Goal: Task Accomplishment & Management: Use online tool/utility

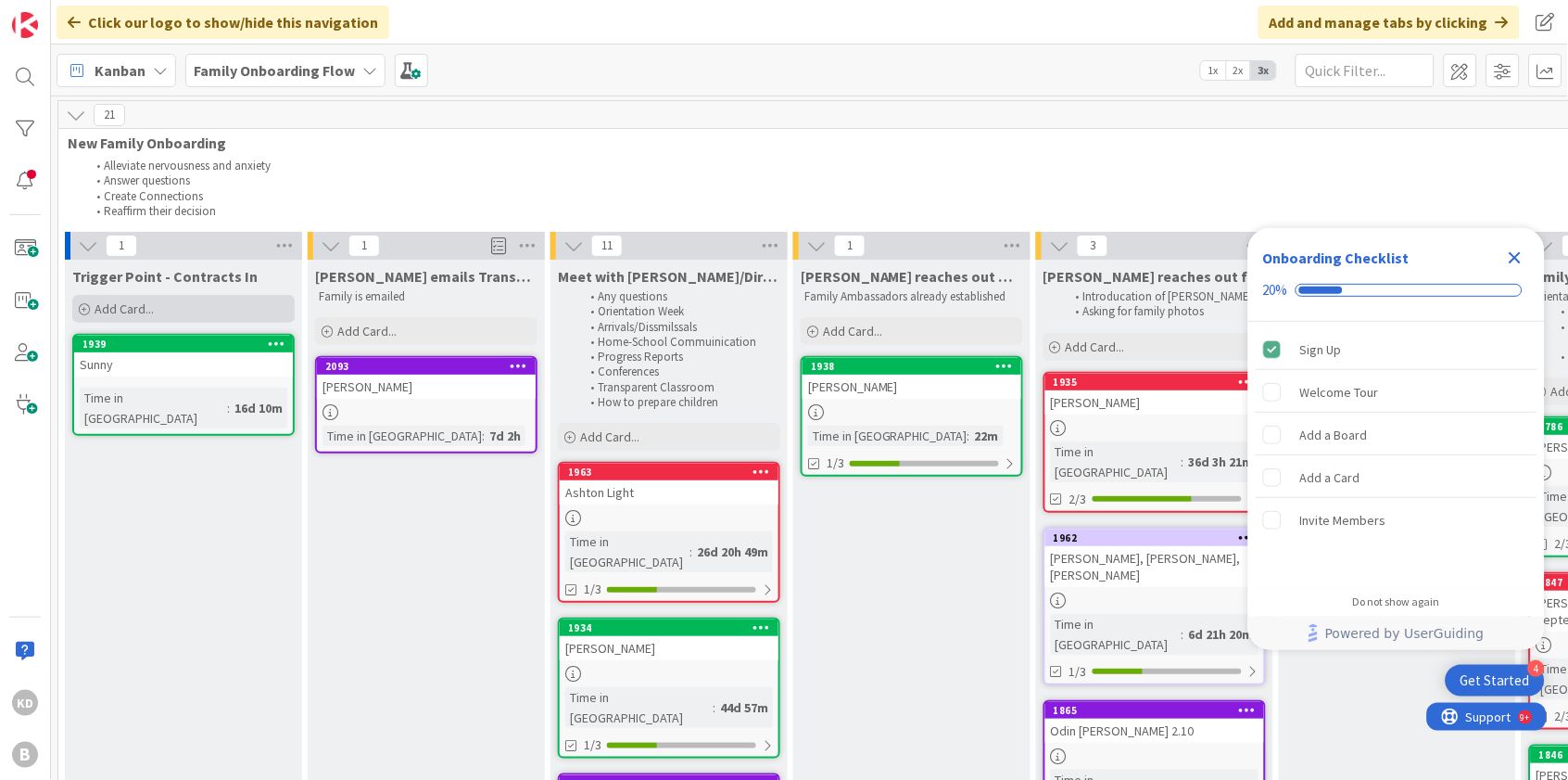
click at [139, 306] on span "Add Card..." at bounding box center [125, 308] width 59 height 16
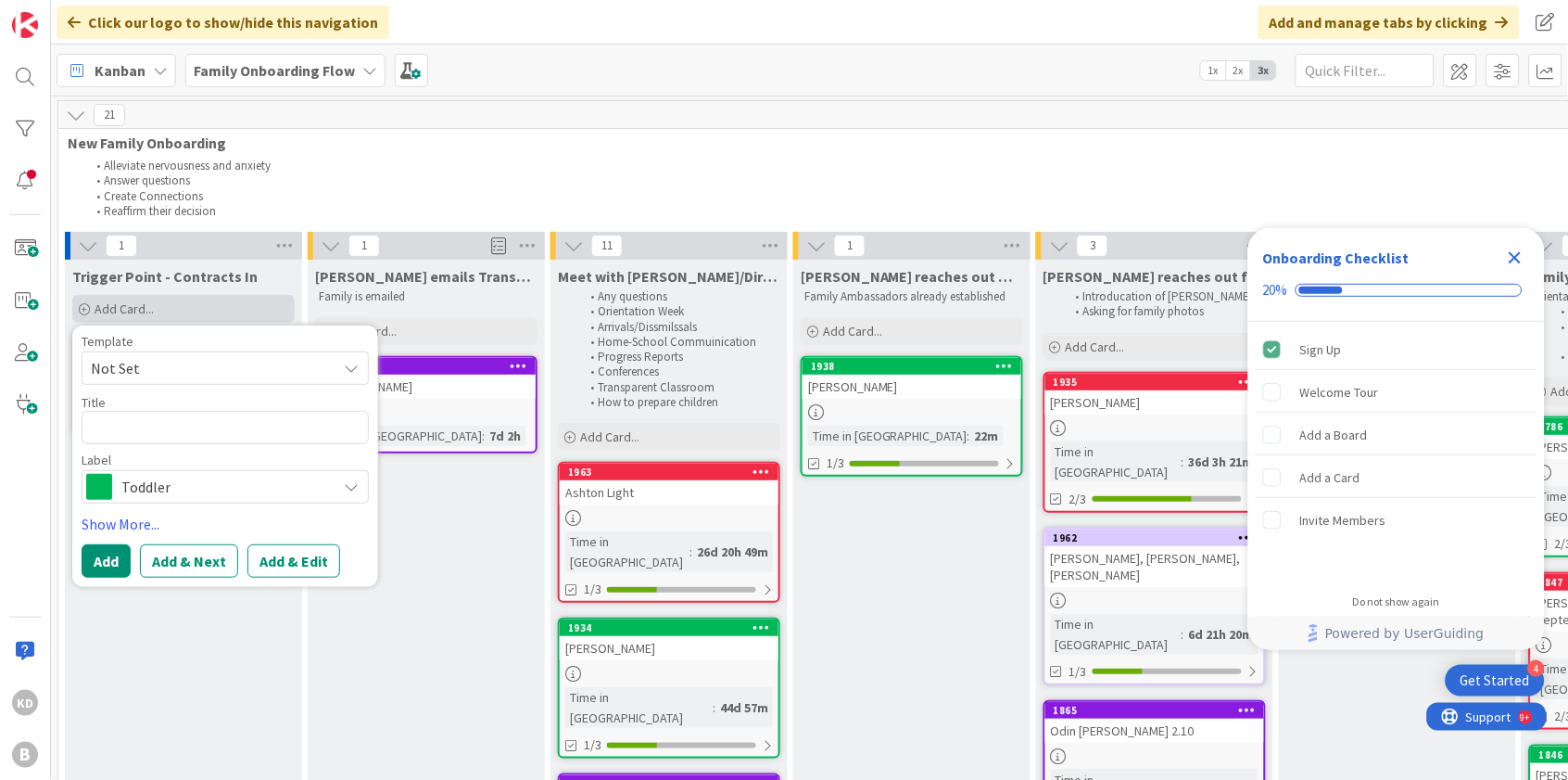
type textarea "x"
type textarea "I"
type textarea "x"
type textarea "Id"
type textarea "x"
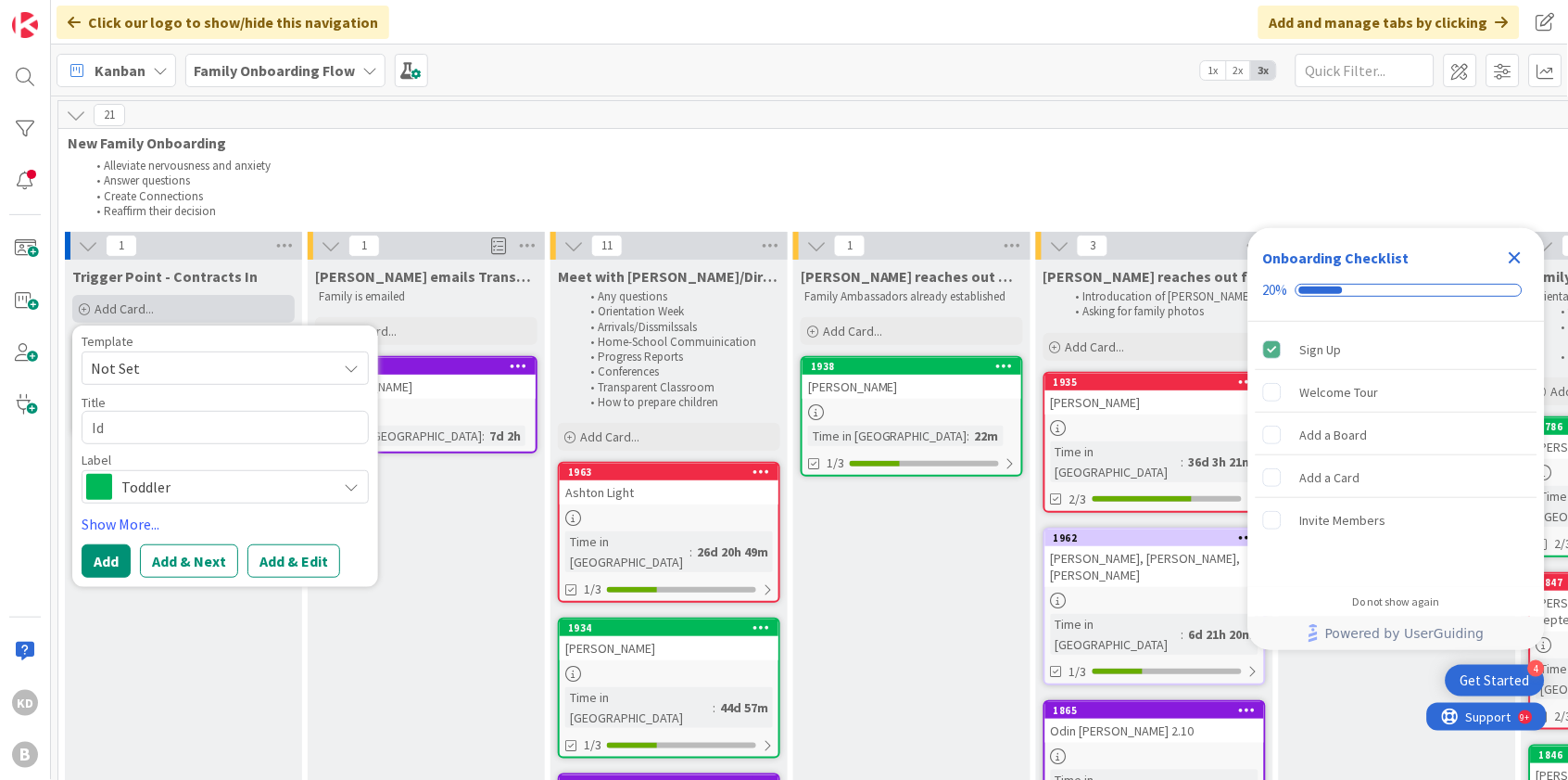
type textarea "Idd"
type textarea "x"
type textarea "Idde"
type textarea "x"
type textarea "[DEMOGRAPHIC_DATA]"
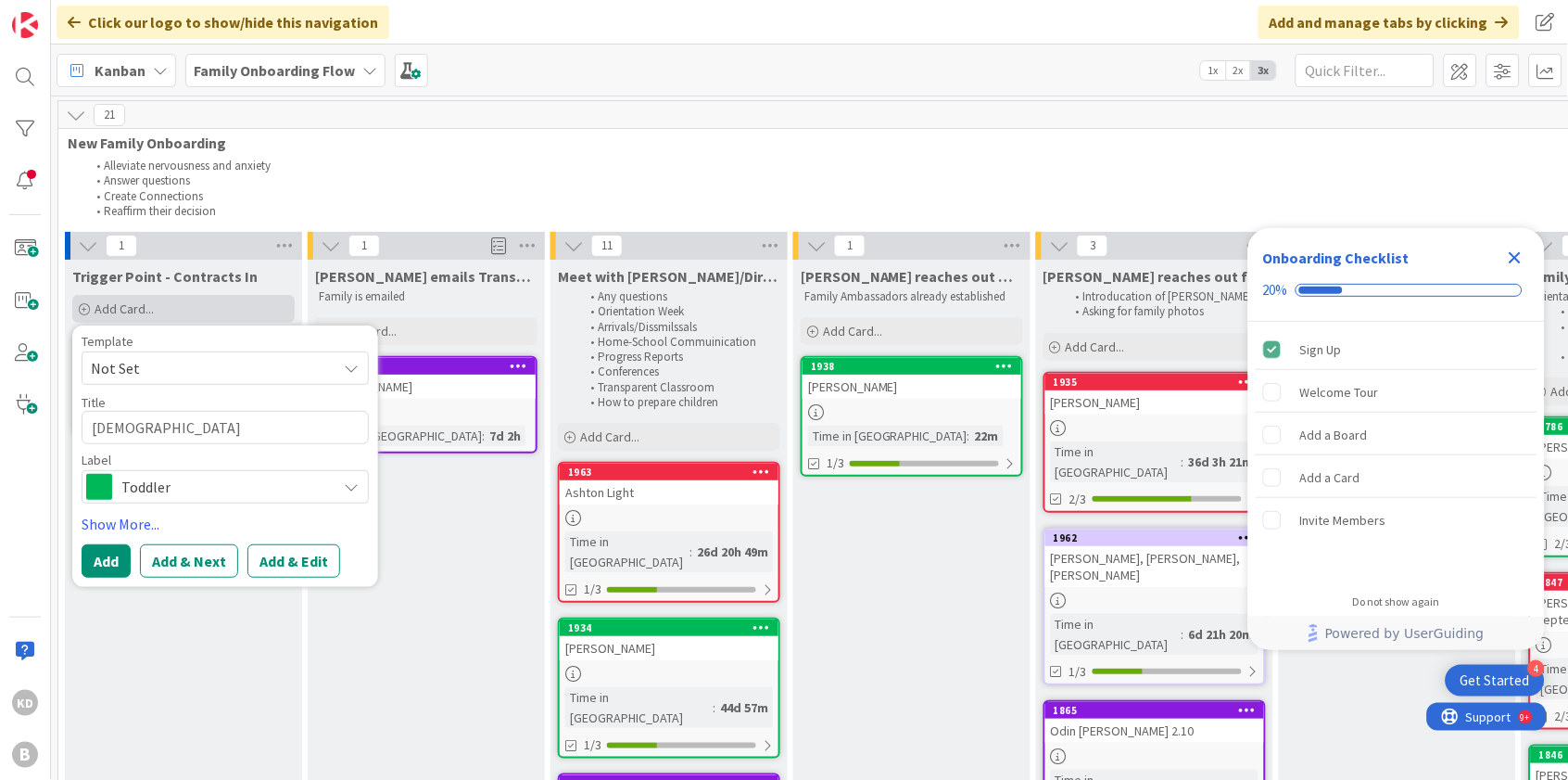
type textarea "x"
type textarea "Idde"
type textarea "x"
type textarea "Idd"
type textarea "x"
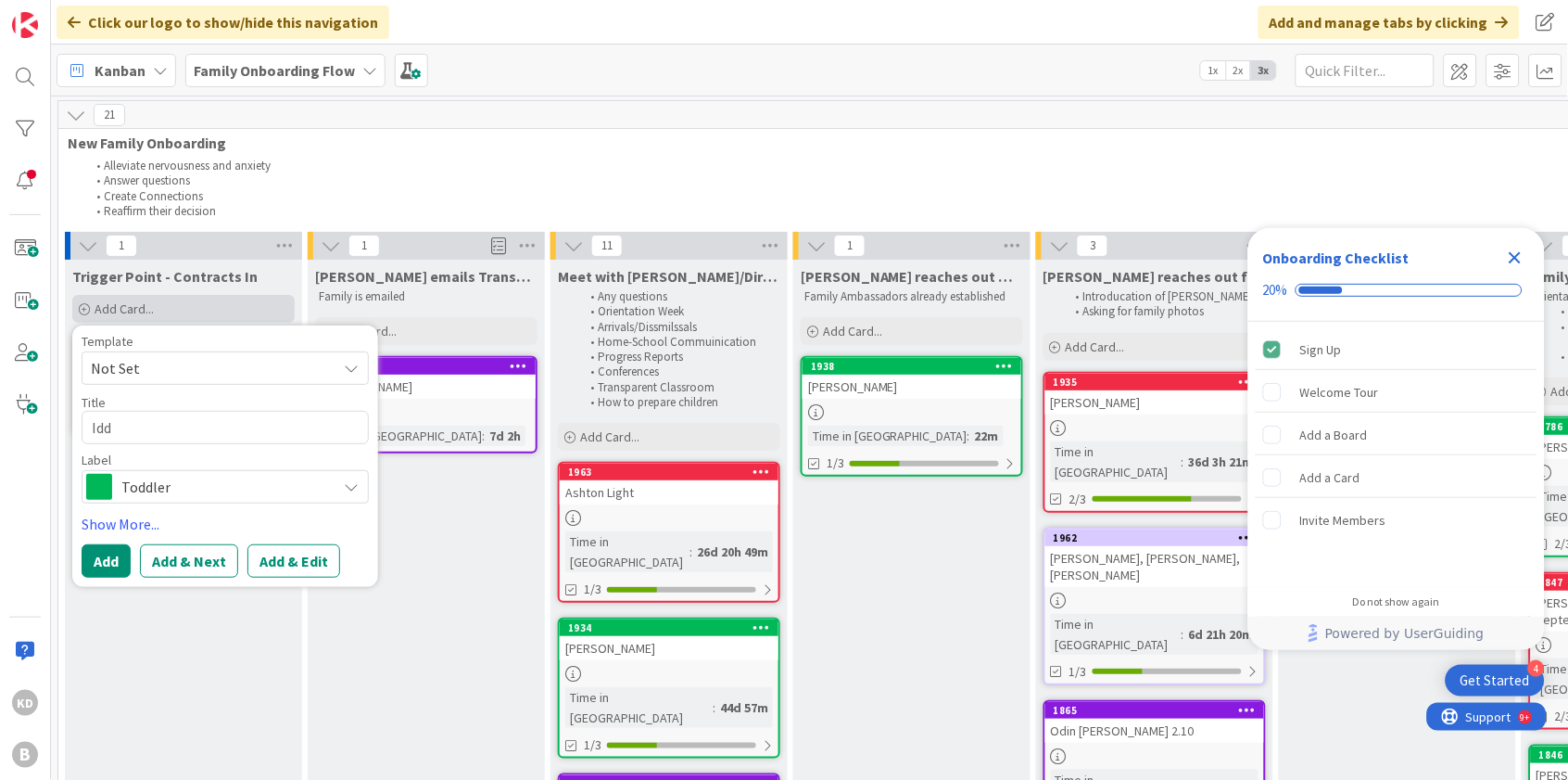
type textarea "Id"
type textarea "x"
type textarea "Ide"
type textarea "x"
type textarea "Idea"
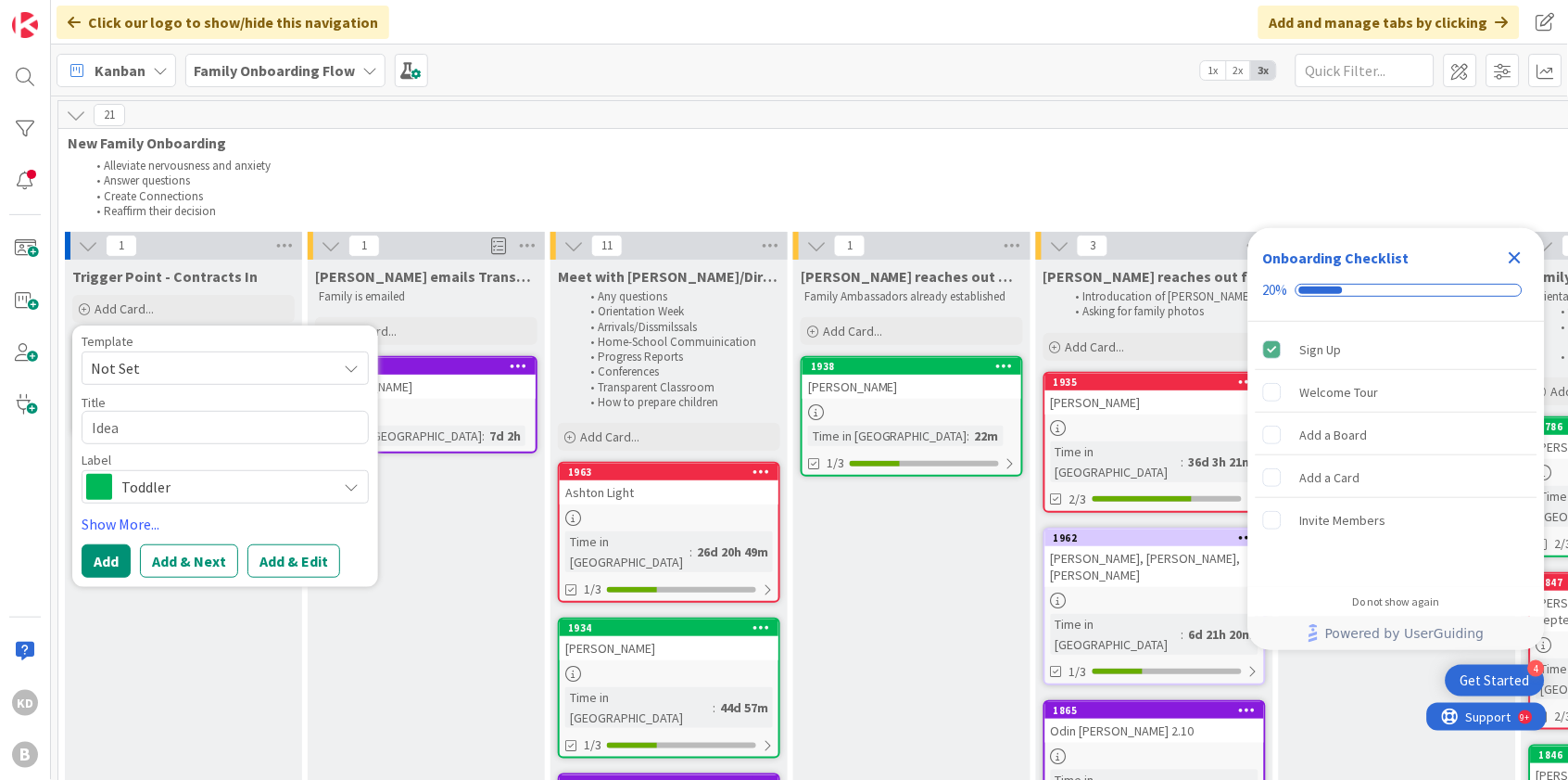
click at [232, 489] on span "Toddler" at bounding box center [224, 486] width 205 height 26
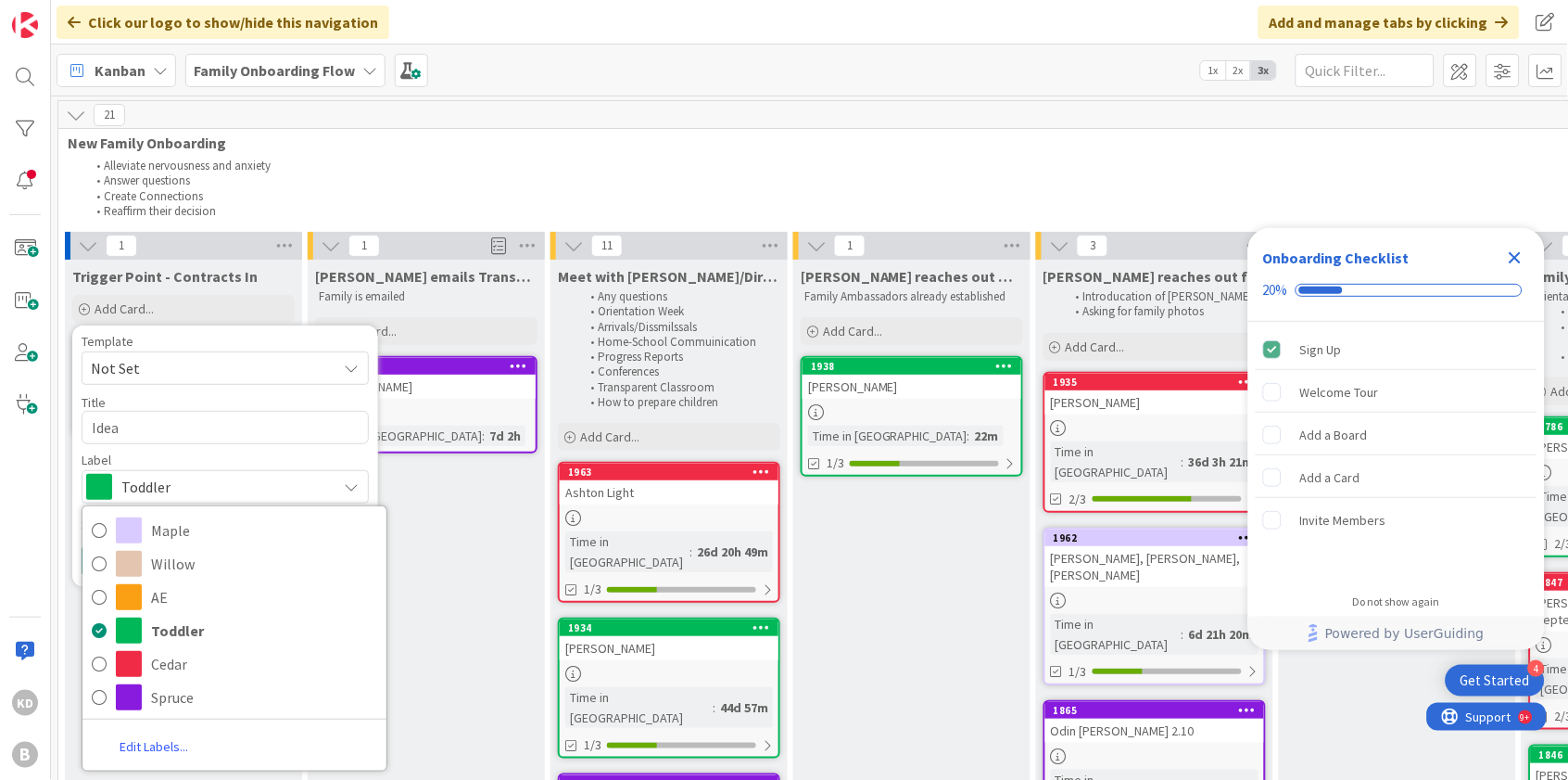
click at [187, 478] on span "Toddler" at bounding box center [224, 486] width 205 height 26
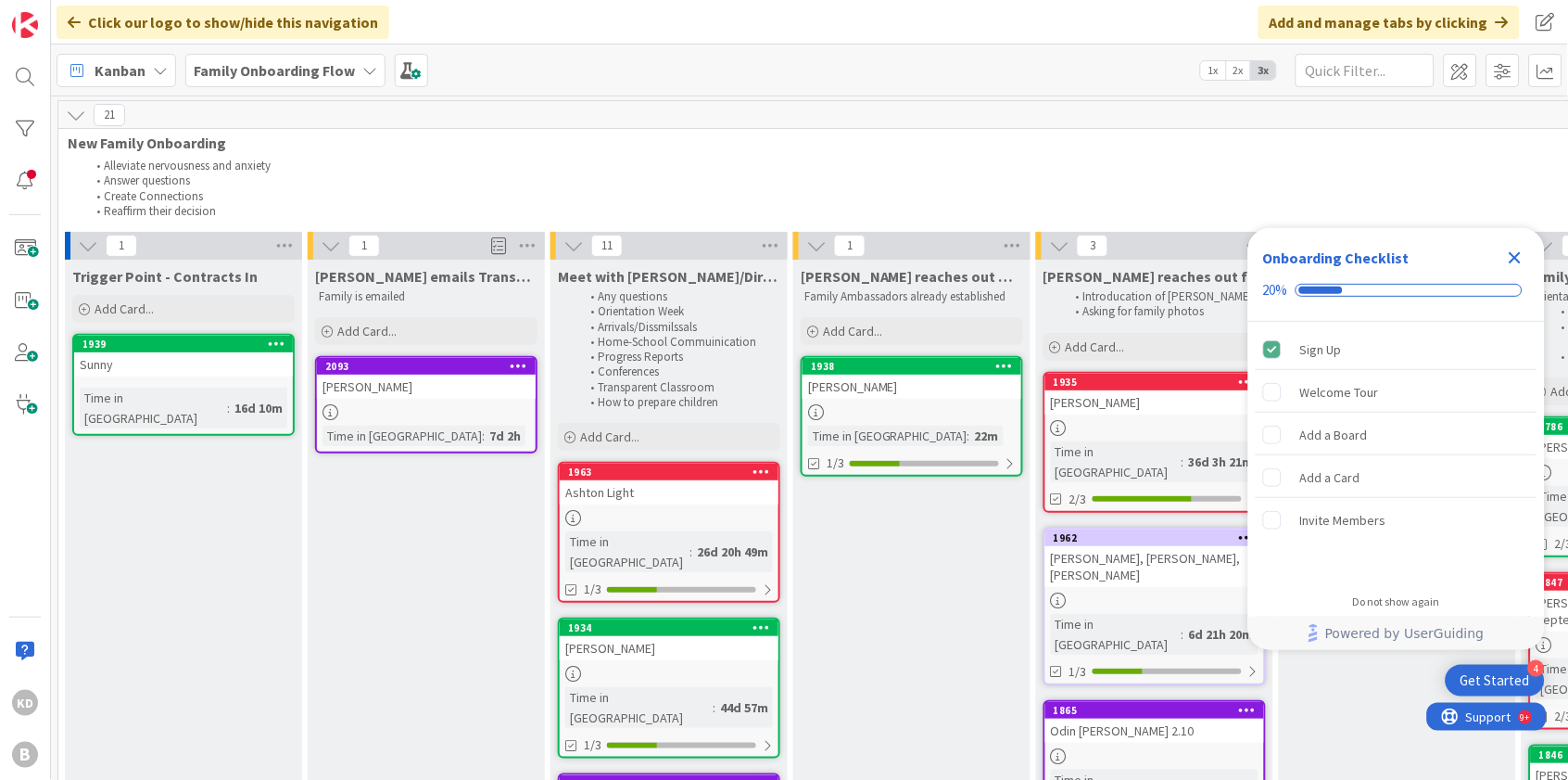
click at [256, 189] on li "Create Connections" at bounding box center [1285, 196] width 2399 height 14
click at [330, 156] on div "Alleviate nervousness and anxiety Answer questions Create Connections Reaffirm …" at bounding box center [1275, 188] width 2423 height 68
click at [409, 72] on span at bounding box center [411, 70] width 34 height 34
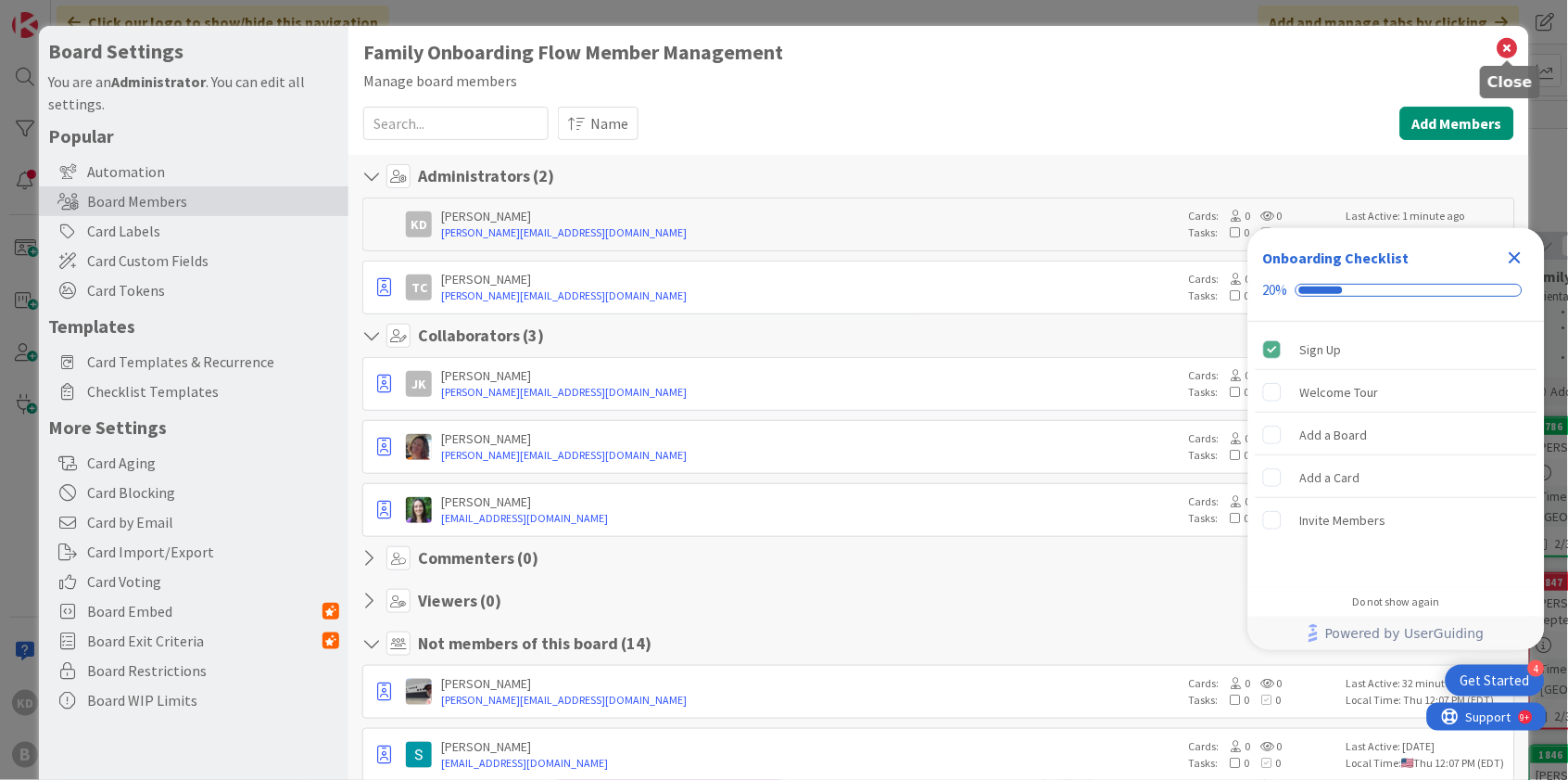
click at [1505, 47] on icon at bounding box center [1507, 48] width 24 height 26
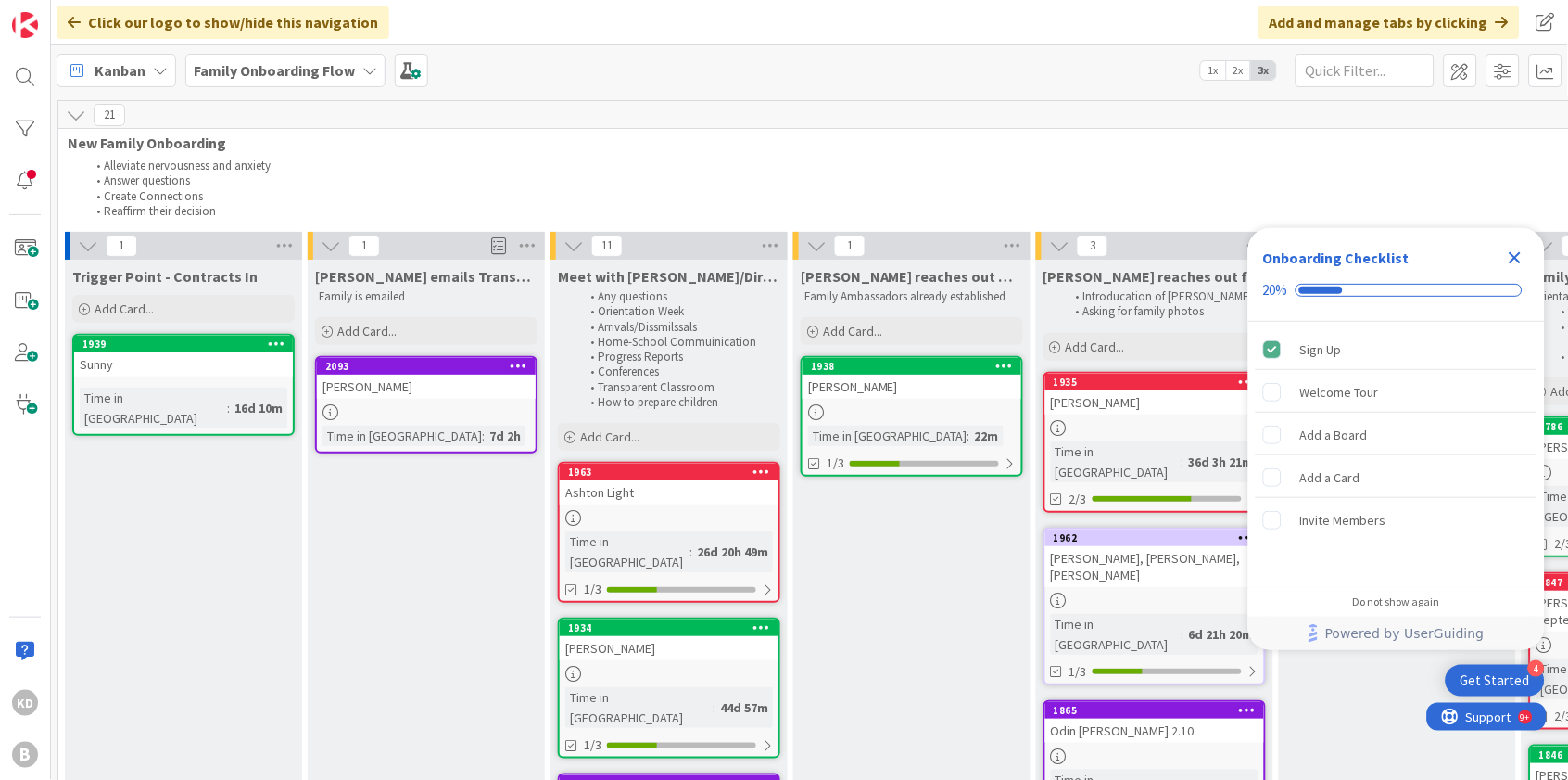
type textarea "x"
click at [1546, 25] on span at bounding box center [1545, 22] width 34 height 34
click at [1089, 184] on li "Answer questions" at bounding box center [1285, 180] width 2399 height 14
click at [1464, 73] on span at bounding box center [1460, 70] width 34 height 34
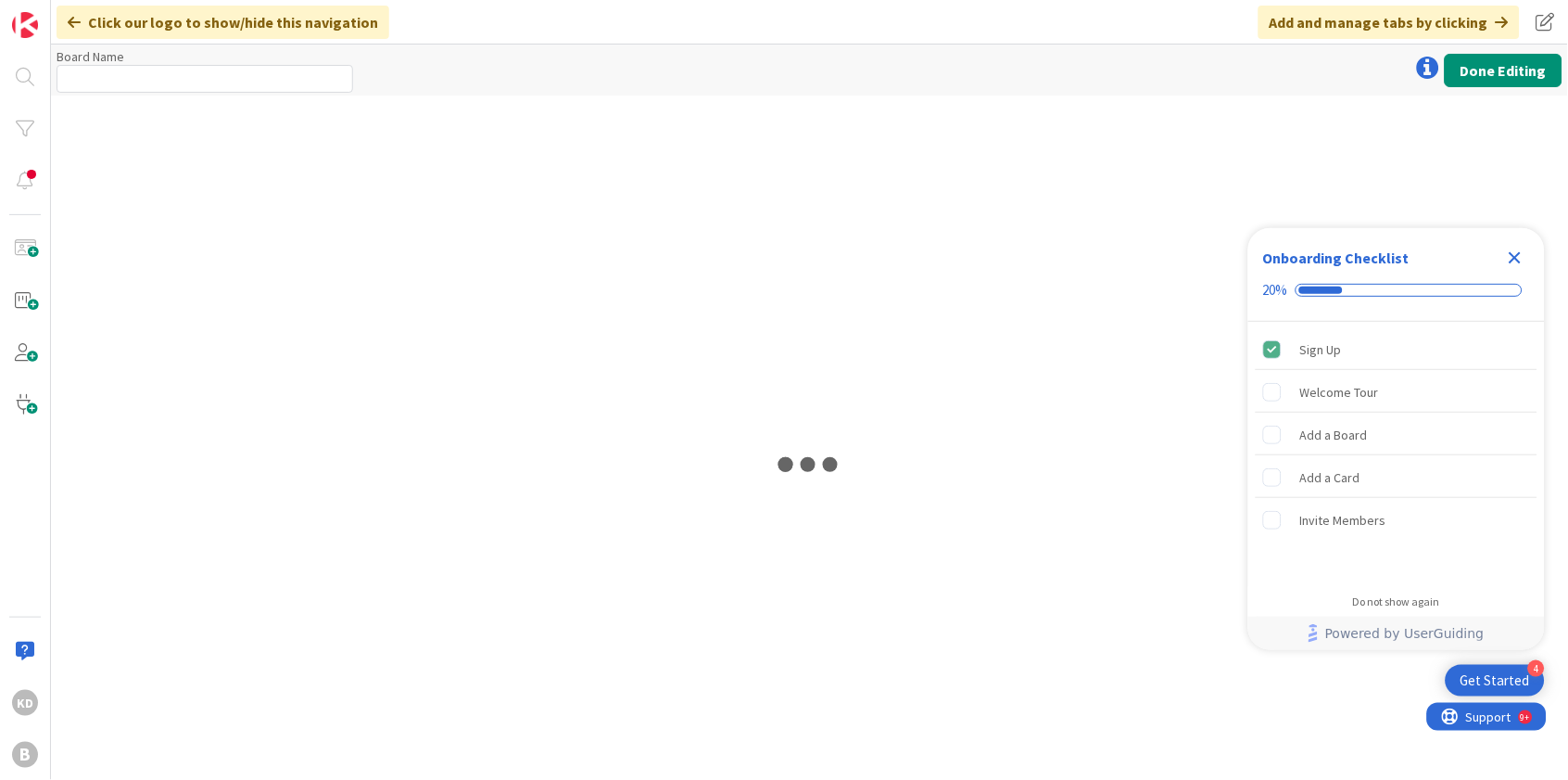
type input "Family Onboarding Flow"
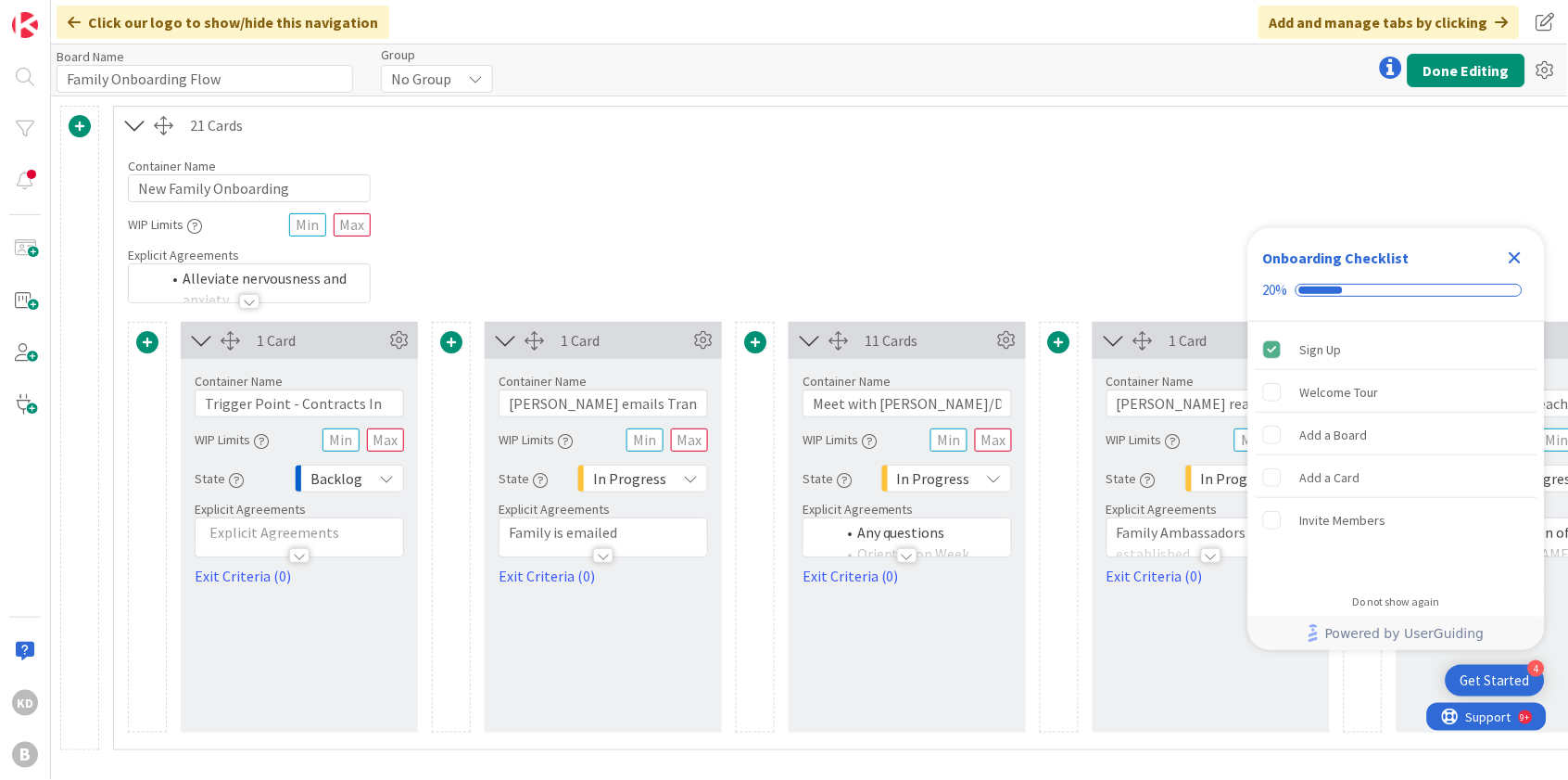
click at [144, 343] on span at bounding box center [147, 342] width 22 height 22
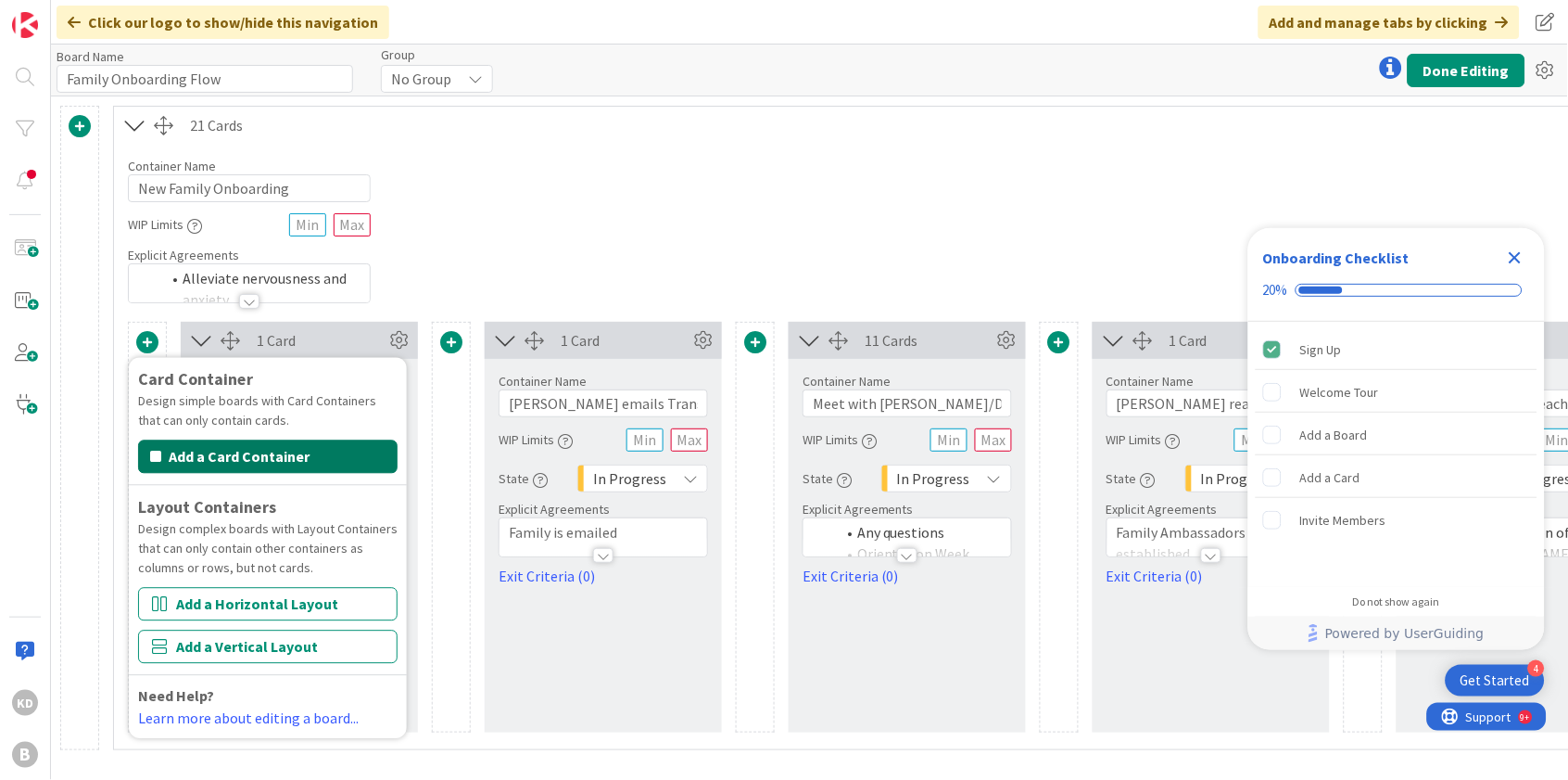
click at [188, 452] on button "Add a Card Container" at bounding box center [268, 457] width 260 height 34
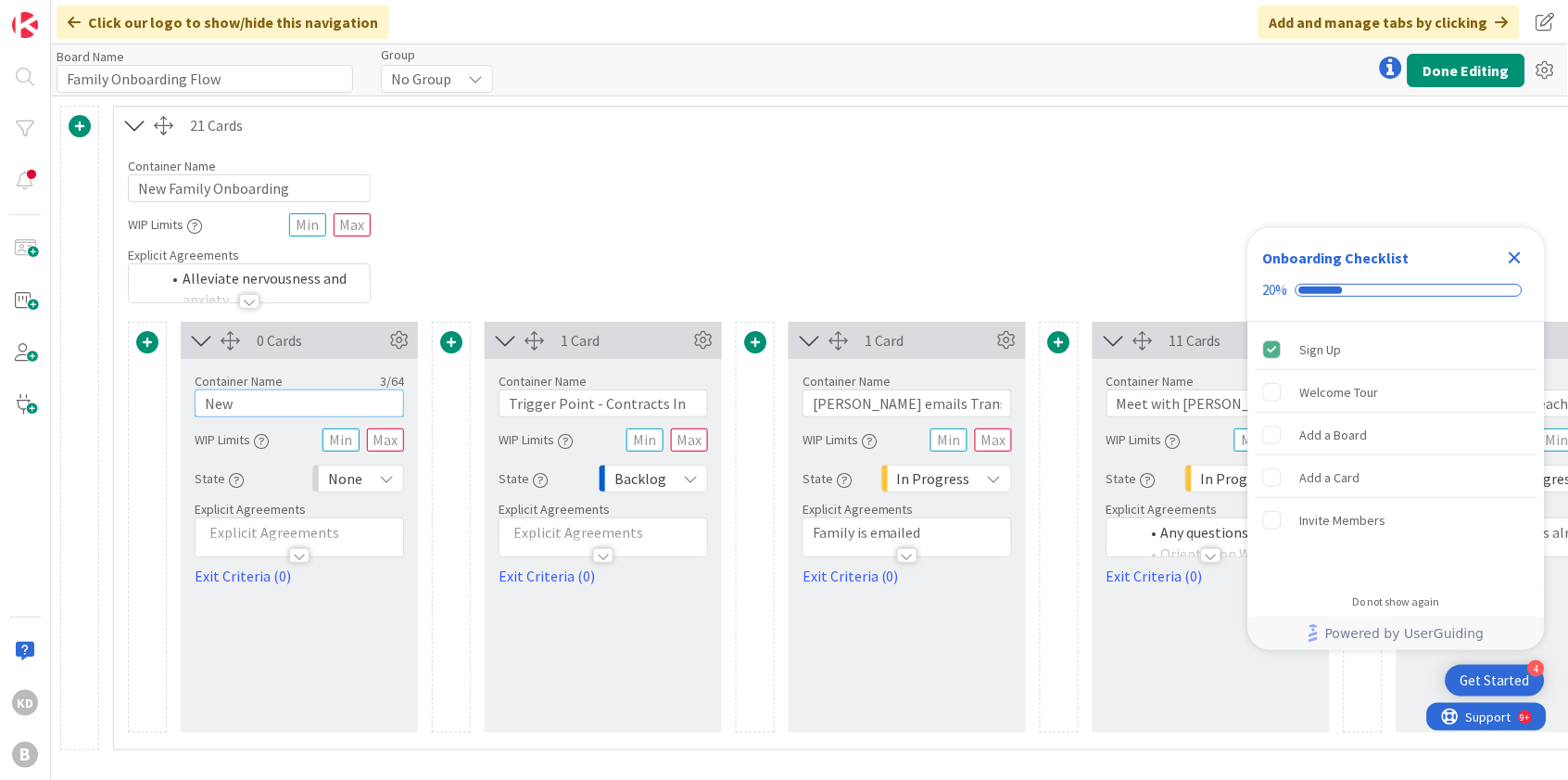
drag, startPoint x: 238, startPoint y: 398, endPoint x: 186, endPoint y: 397, distance: 52.0
click at [187, 397] on div "Container Name 3 / 64 New WIP Limits State None Explicit Agreements Exit Criter…" at bounding box center [298, 473] width 237 height 228
type input "Ideas"
click at [306, 625] on div "0 Cards Container Name 5 / 64 Ideas WIP Limits State None Explicit Agreements E…" at bounding box center [298, 527] width 237 height 411
click at [1486, 72] on button "Done Editing" at bounding box center [1466, 70] width 118 height 34
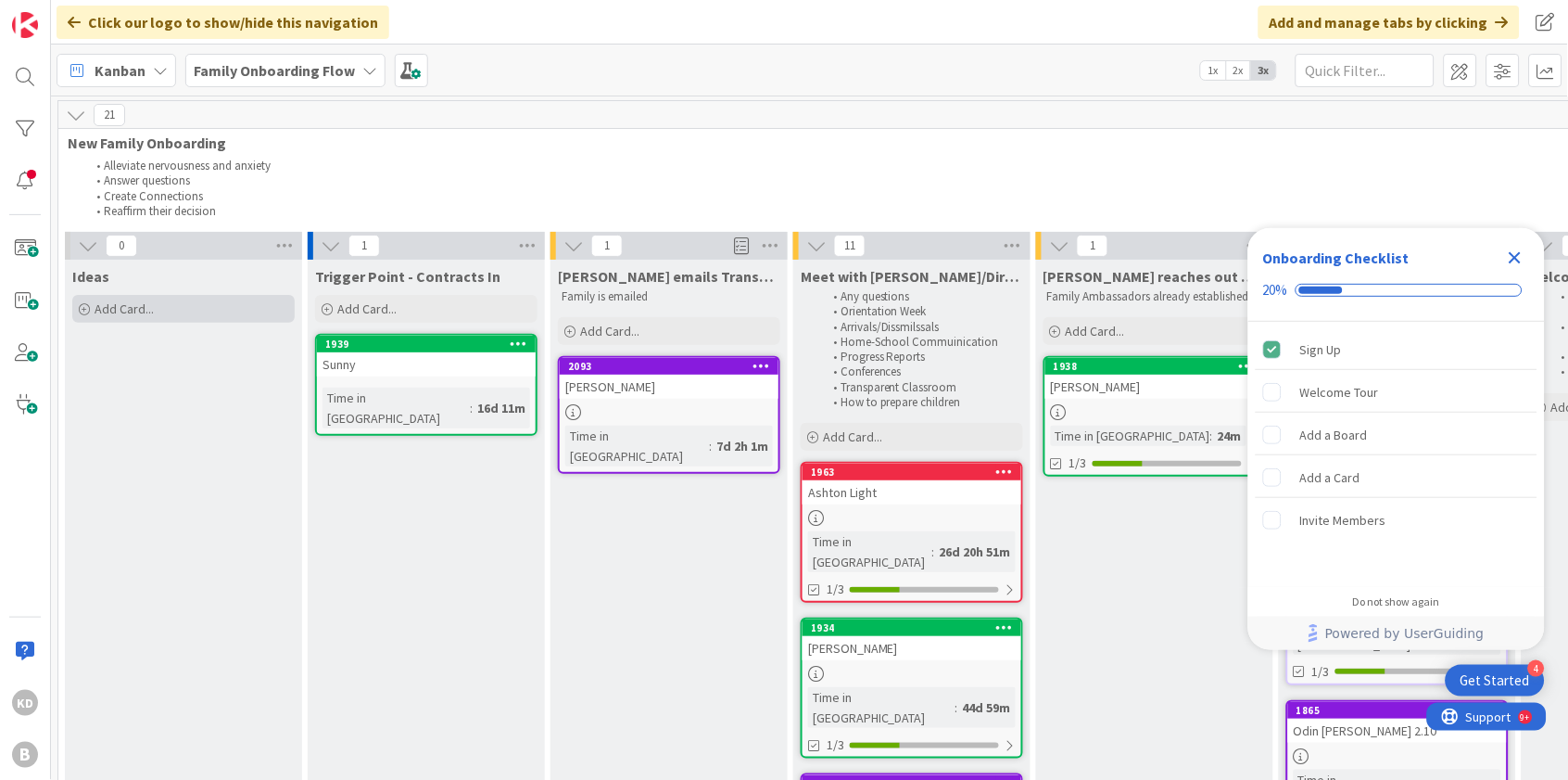
click at [122, 312] on span "Add Card..." at bounding box center [125, 308] width 59 height 16
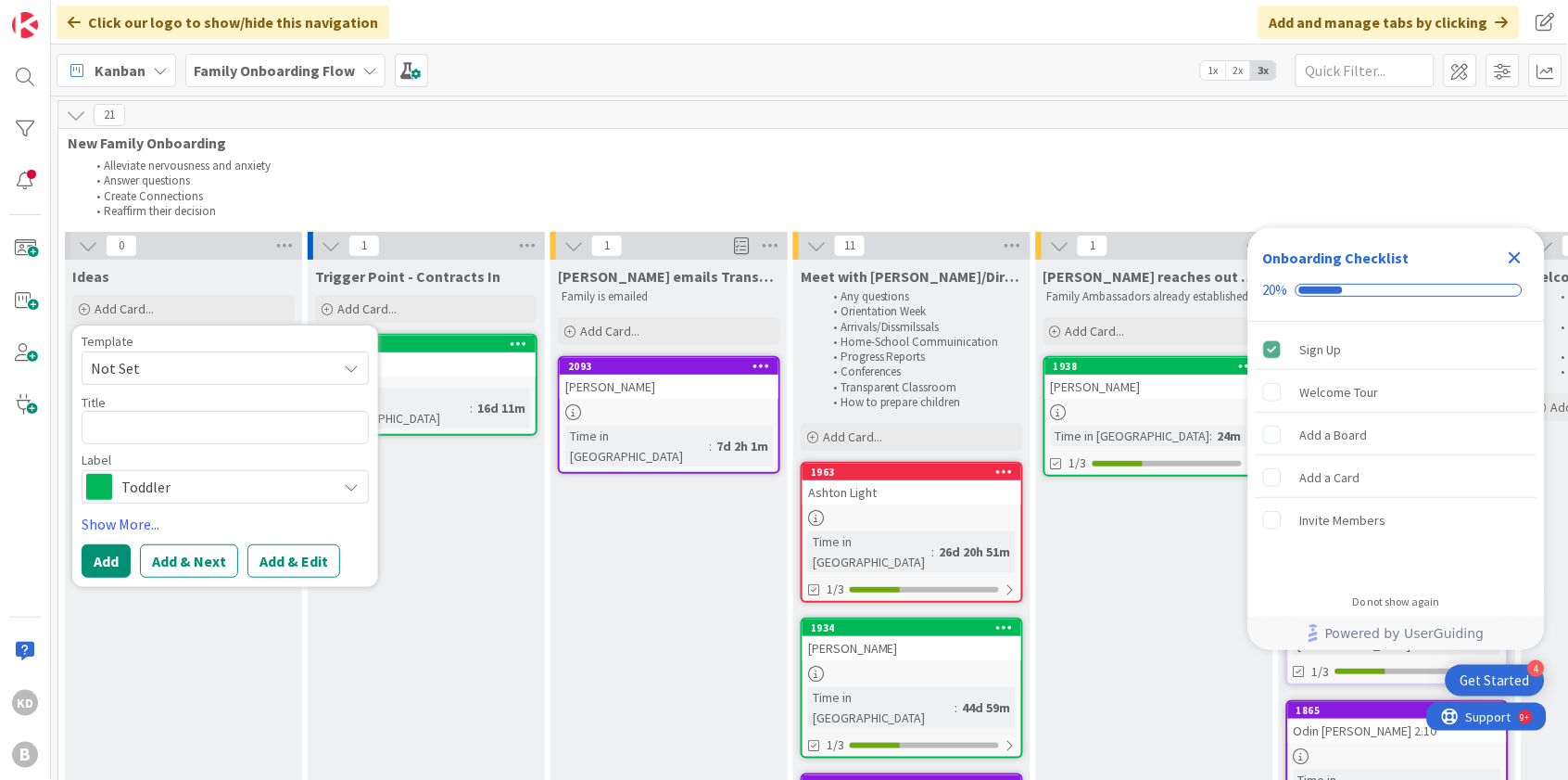
click at [324, 189] on li "Create Connections" at bounding box center [1407, 196] width 2642 height 14
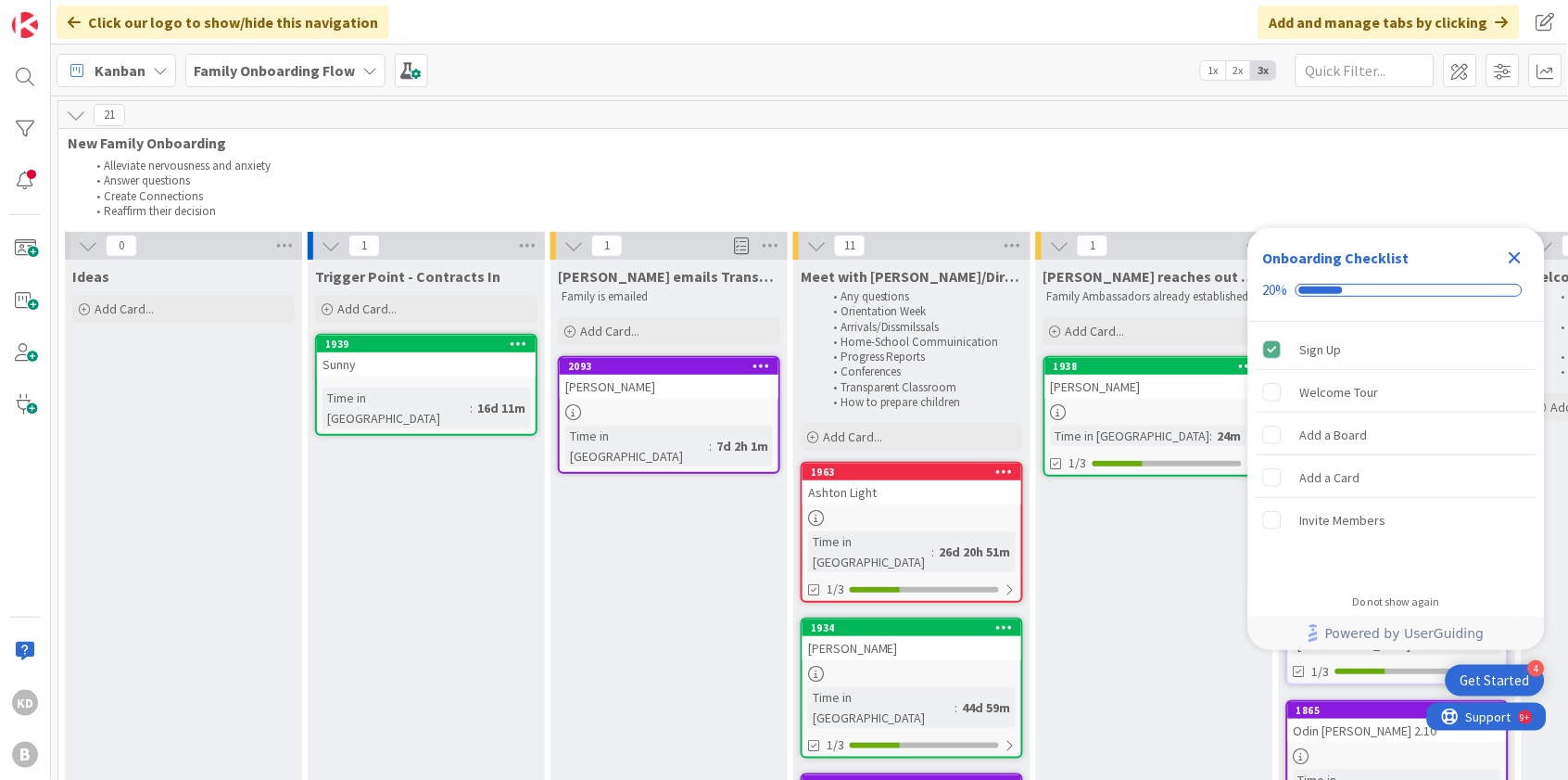
click at [412, 70] on span at bounding box center [411, 70] width 34 height 34
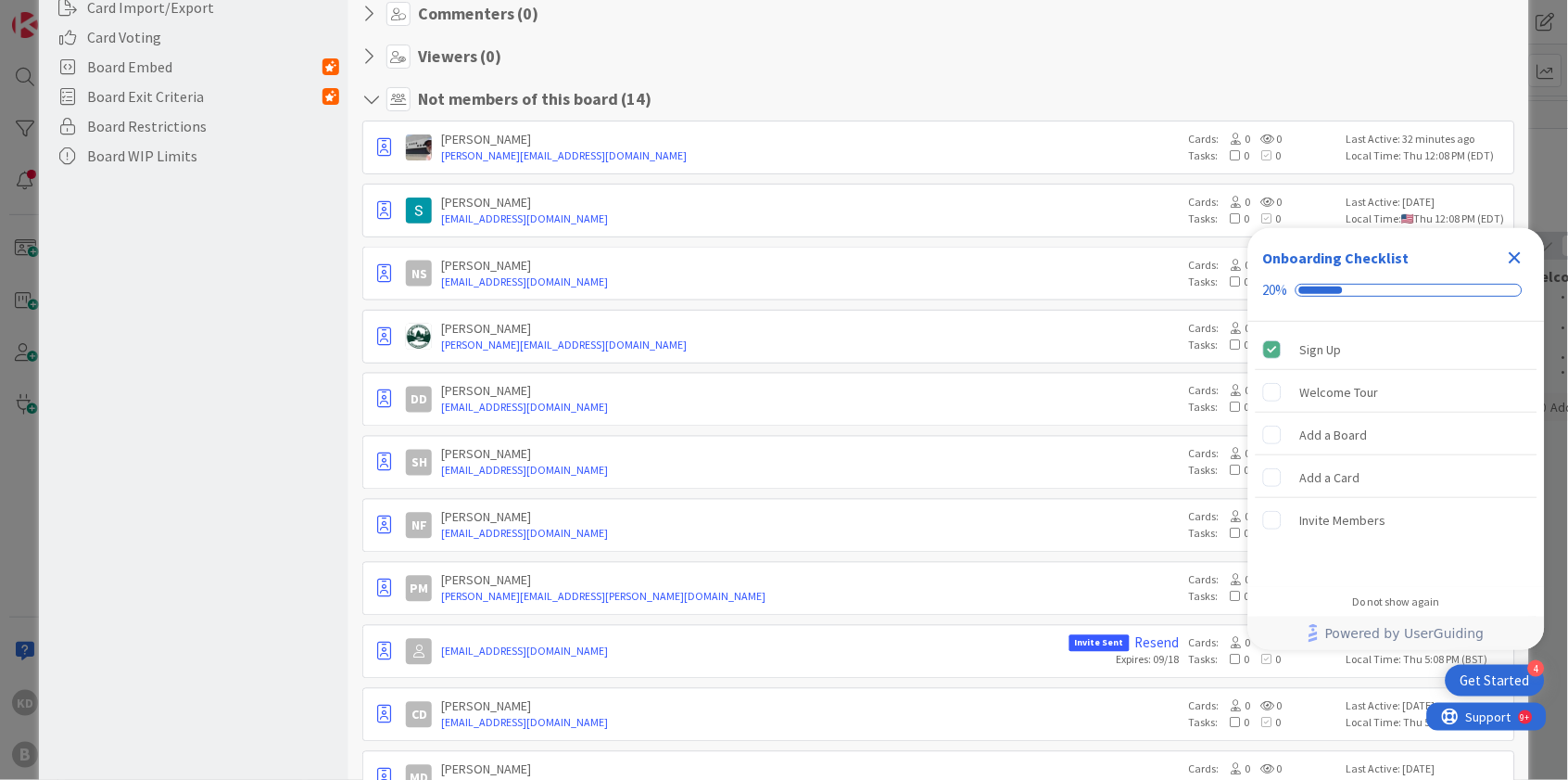
scroll to position [539, 0]
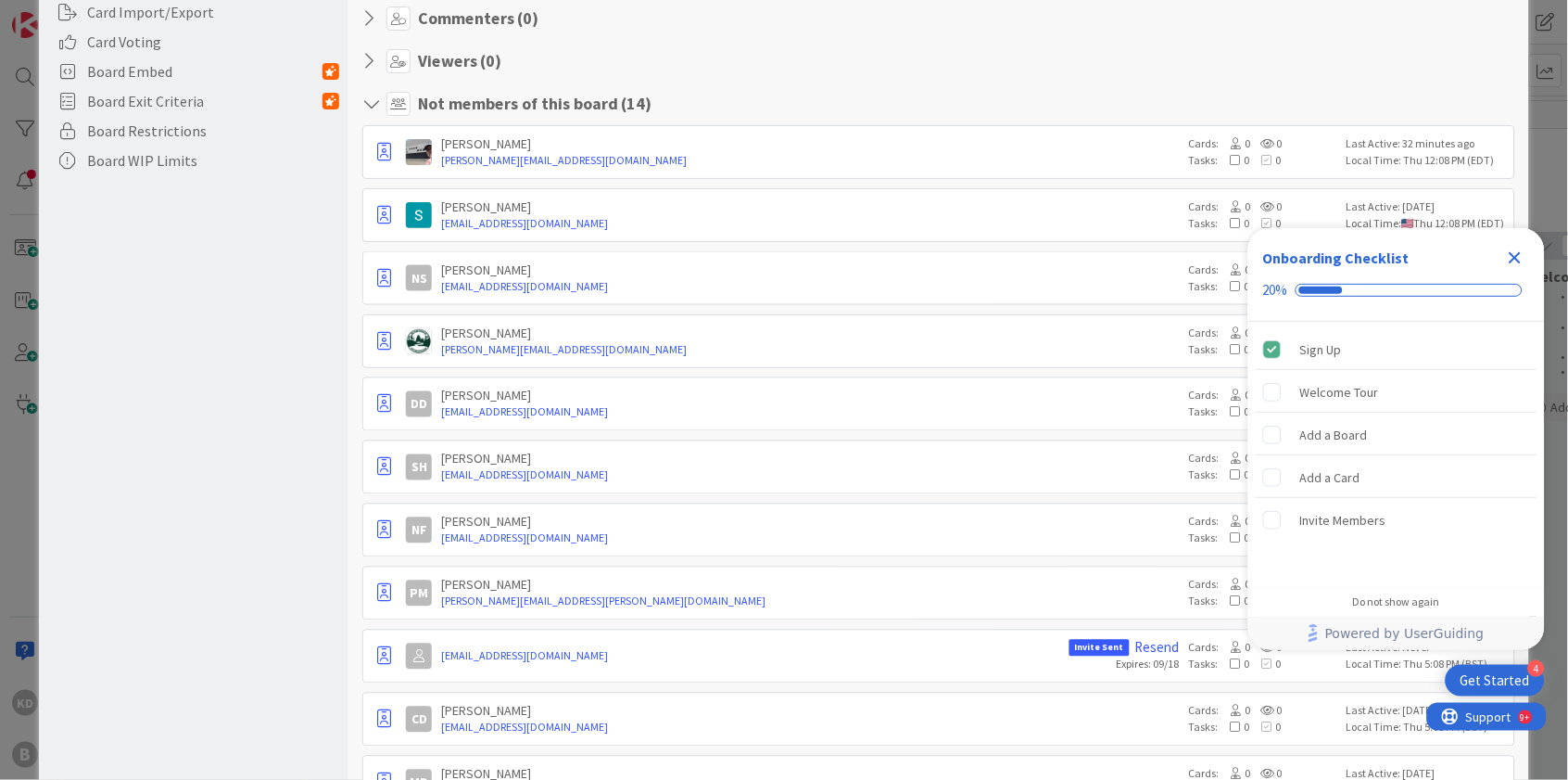
click at [1519, 256] on icon "Close Checklist" at bounding box center [1514, 257] width 22 height 22
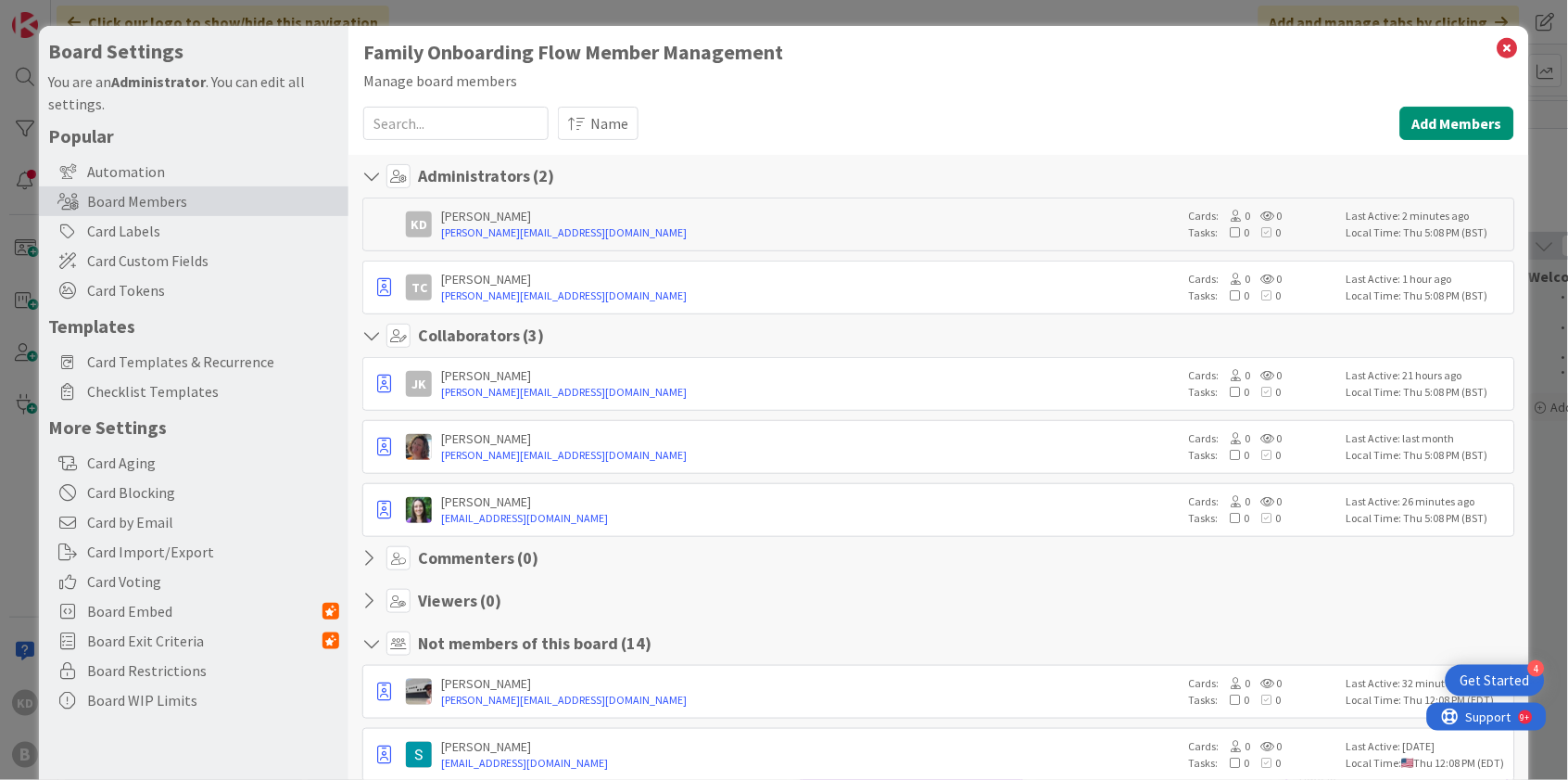
scroll to position [0, 0]
click at [116, 224] on div "Card Labels" at bounding box center [194, 230] width 310 height 30
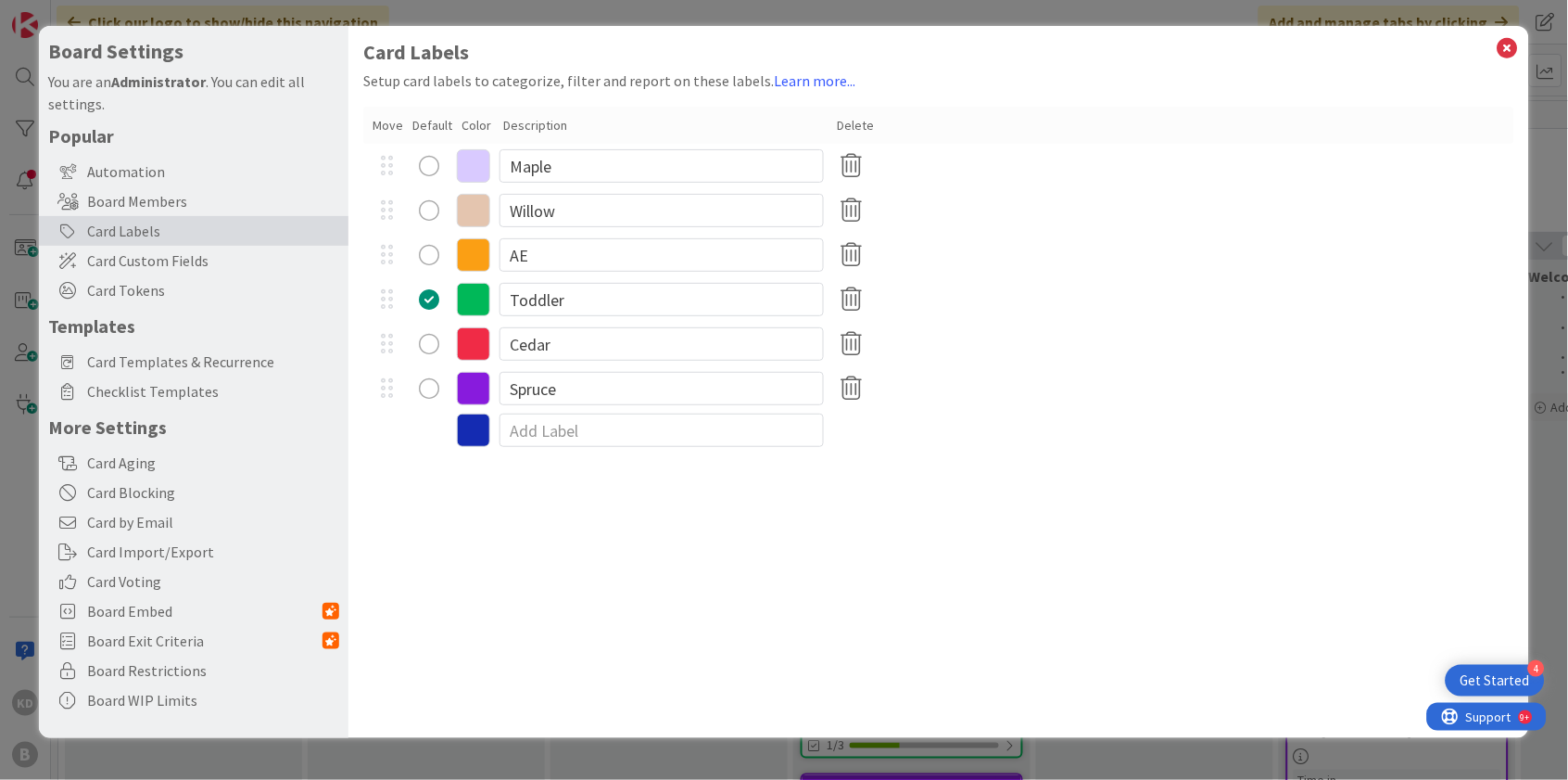
click at [773, 491] on div "Card Labels Setup card labels to categorize, filter and report on these labels.…" at bounding box center [938, 382] width 1180 height 712
click at [644, 427] on input at bounding box center [662, 430] width 324 height 34
type input "Idea"
click at [689, 531] on div "Card Labels Setup card labels to categorize, filter and report on these labels.…" at bounding box center [938, 382] width 1180 height 712
click at [1509, 52] on icon at bounding box center [1507, 48] width 24 height 26
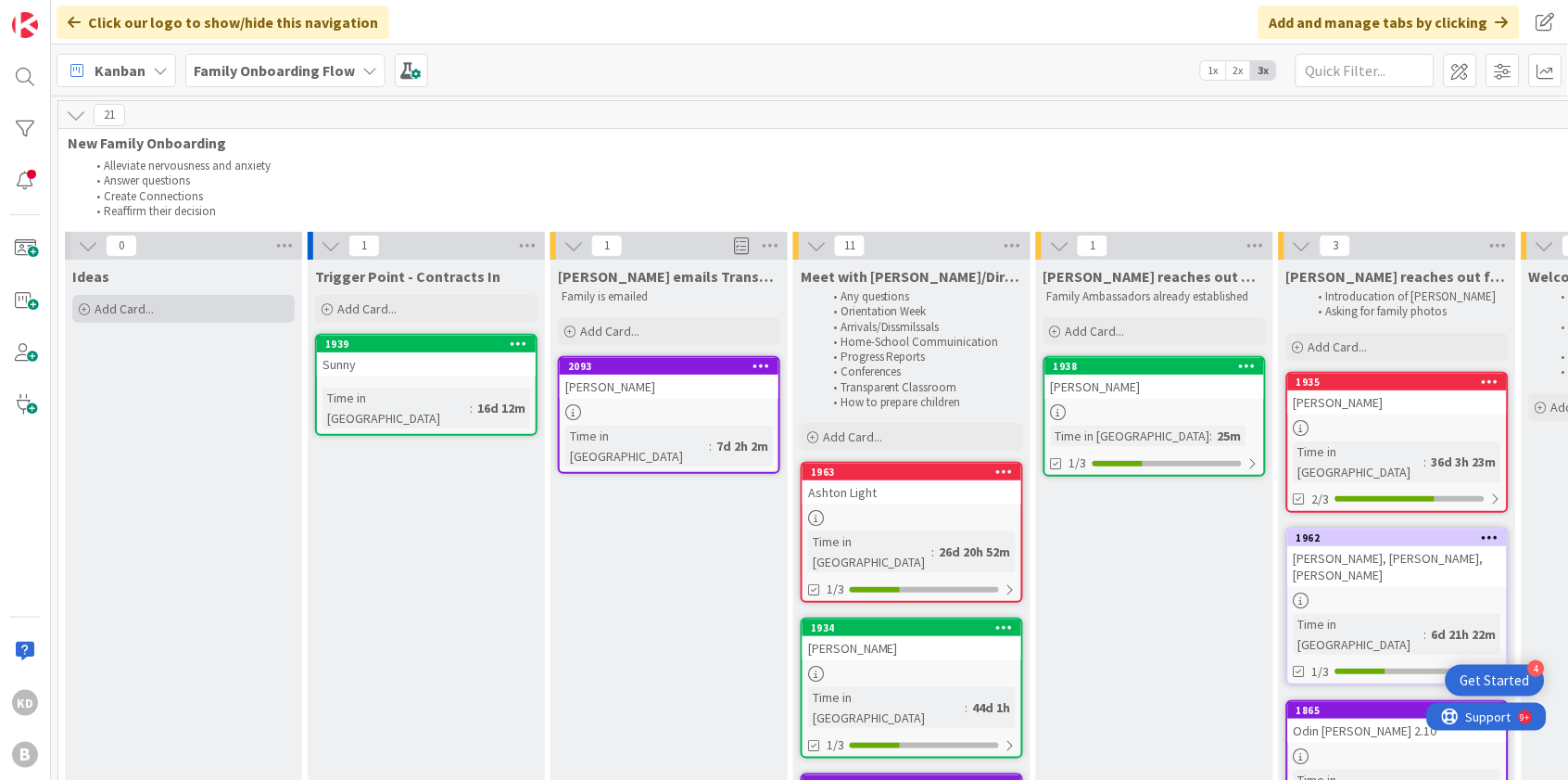
click at [163, 314] on div "Add Card..." at bounding box center [183, 308] width 222 height 28
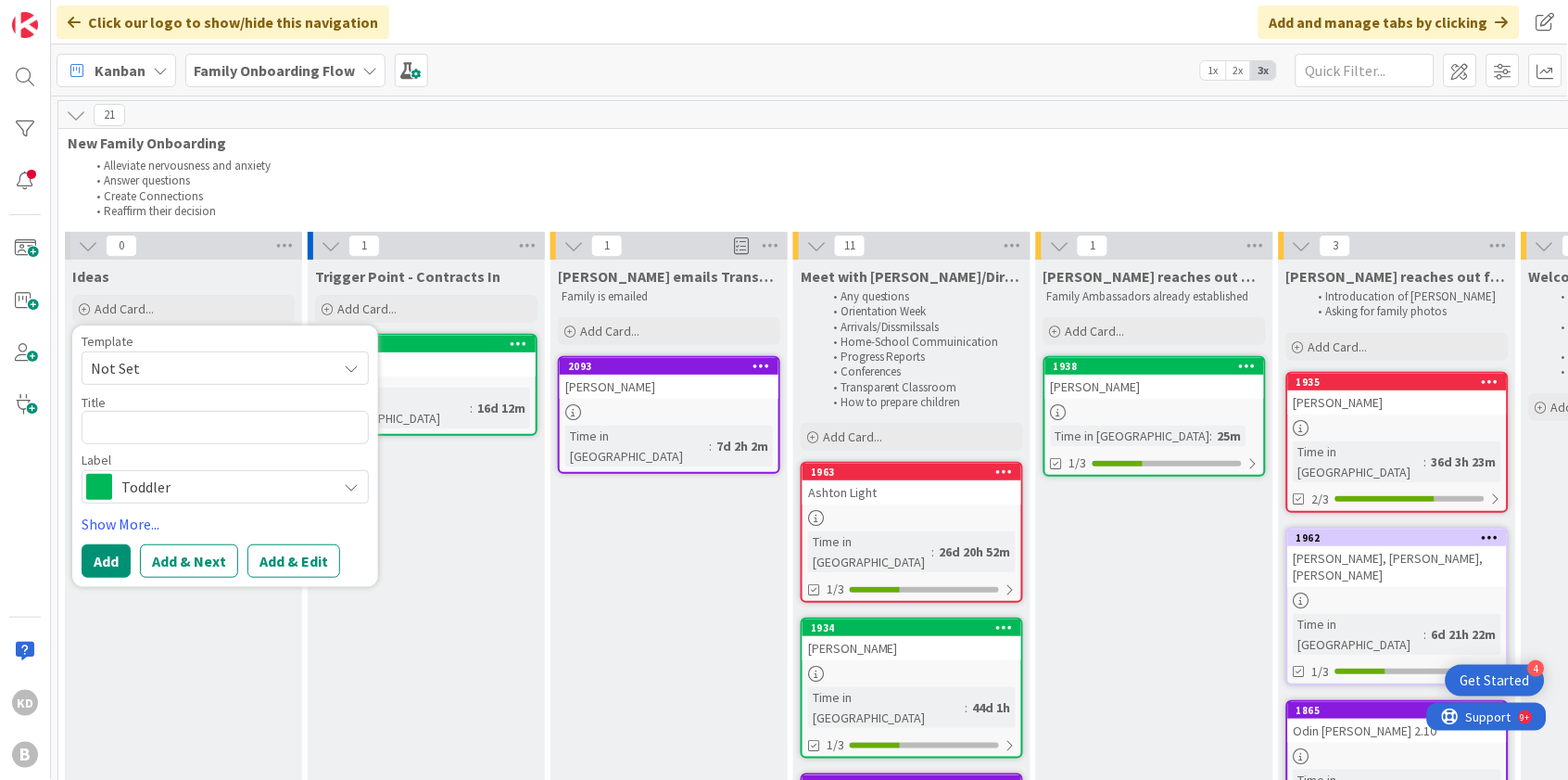
click at [152, 481] on span "Toddler" at bounding box center [224, 486] width 205 height 26
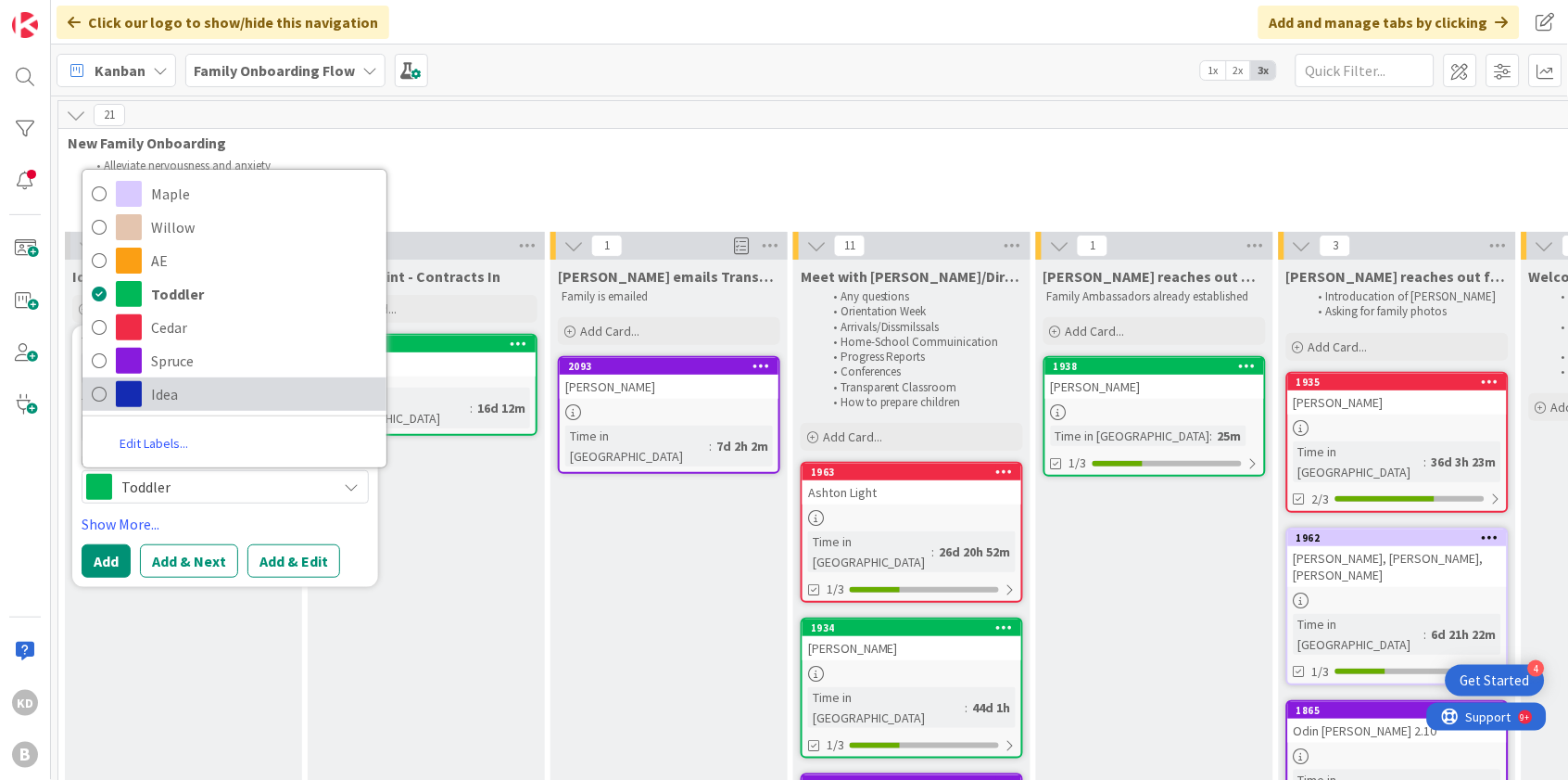
click at [169, 393] on span "Idea" at bounding box center [264, 393] width 226 height 28
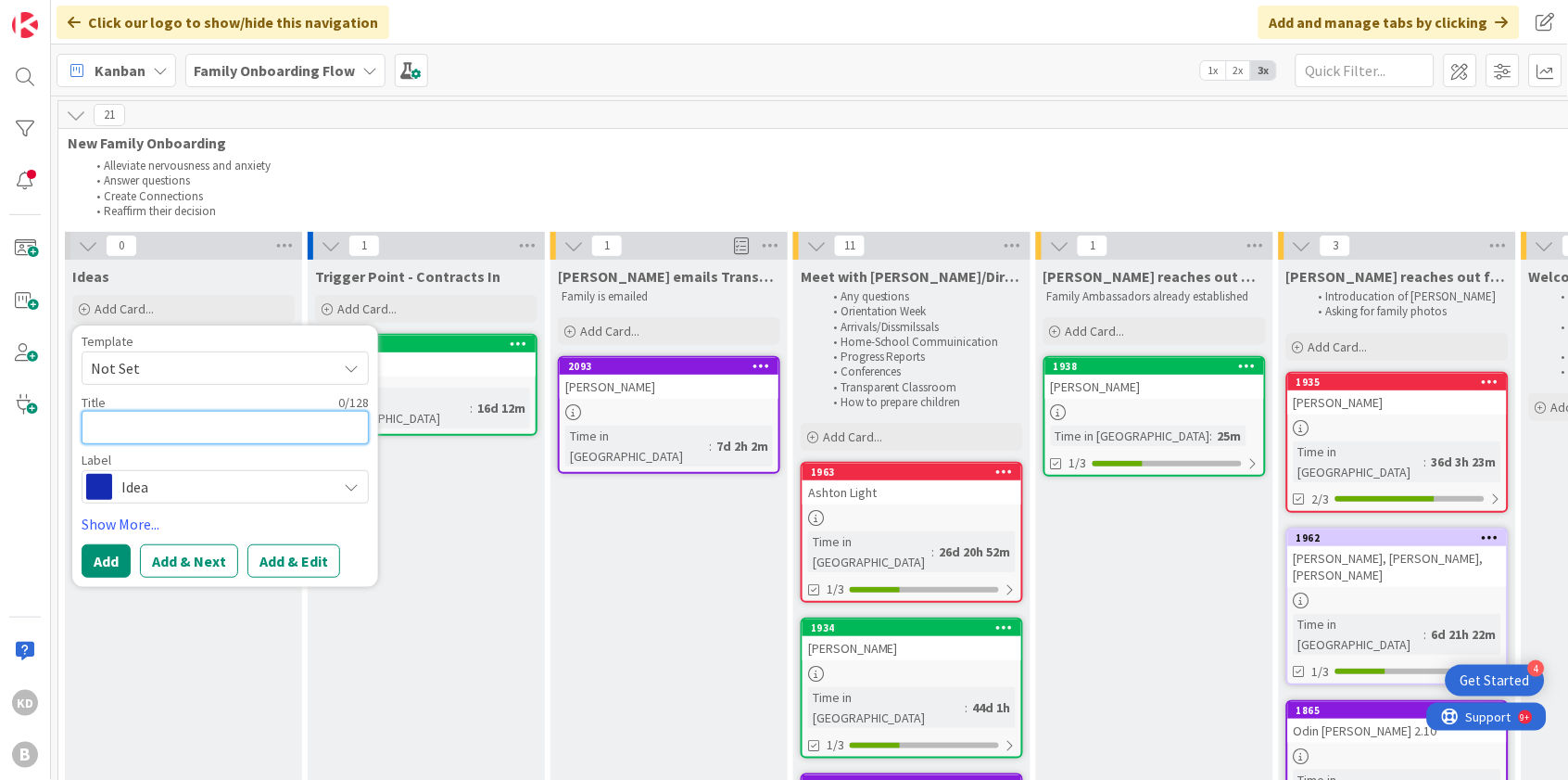
click at [152, 425] on textarea at bounding box center [225, 427] width 288 height 34
type textarea "x"
type textarea "P"
type textarea "x"
type textarea "Po"
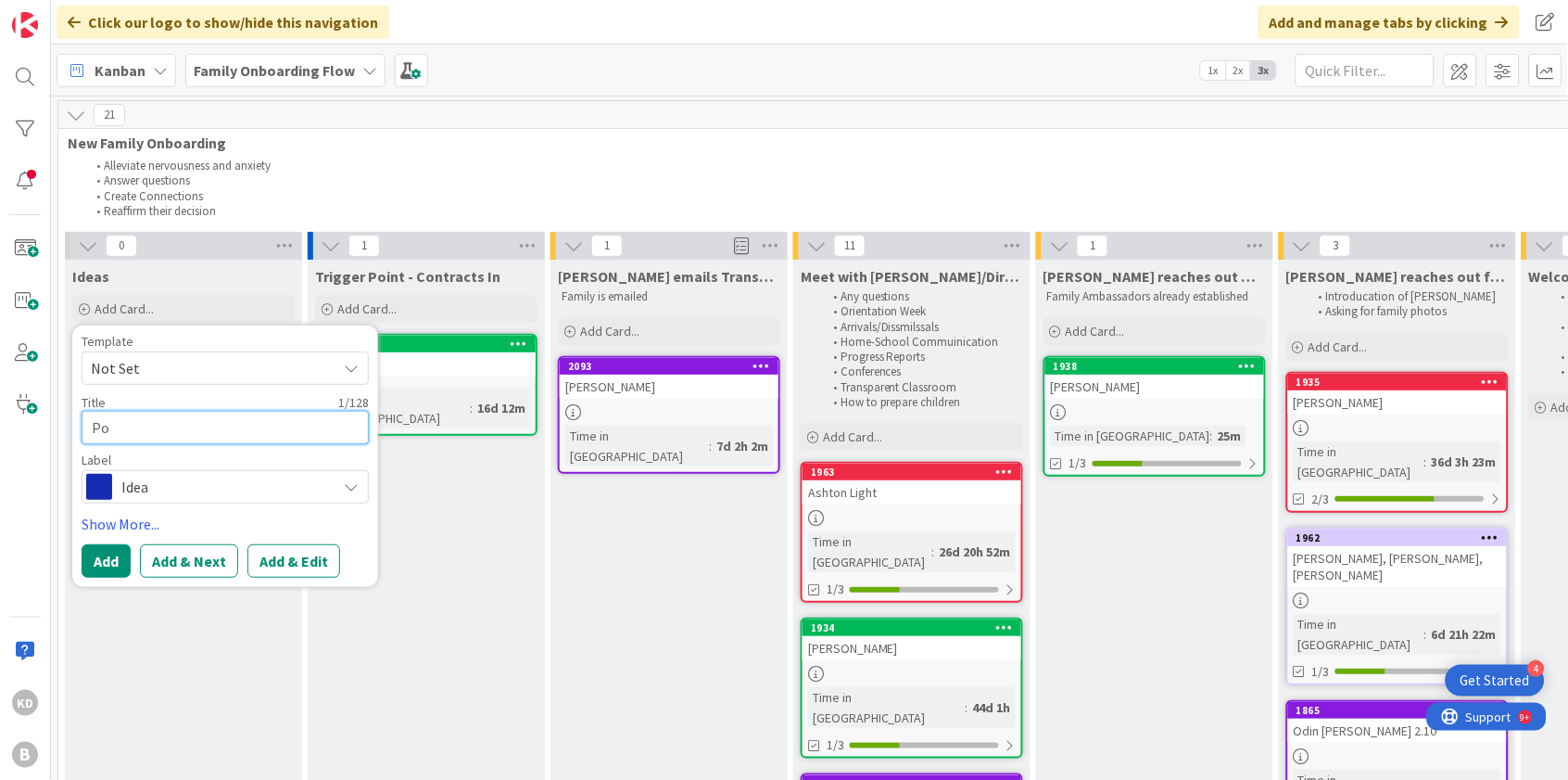
type textarea "x"
type textarea "Pos"
type textarea "x"
type textarea "Post"
type textarea "x"
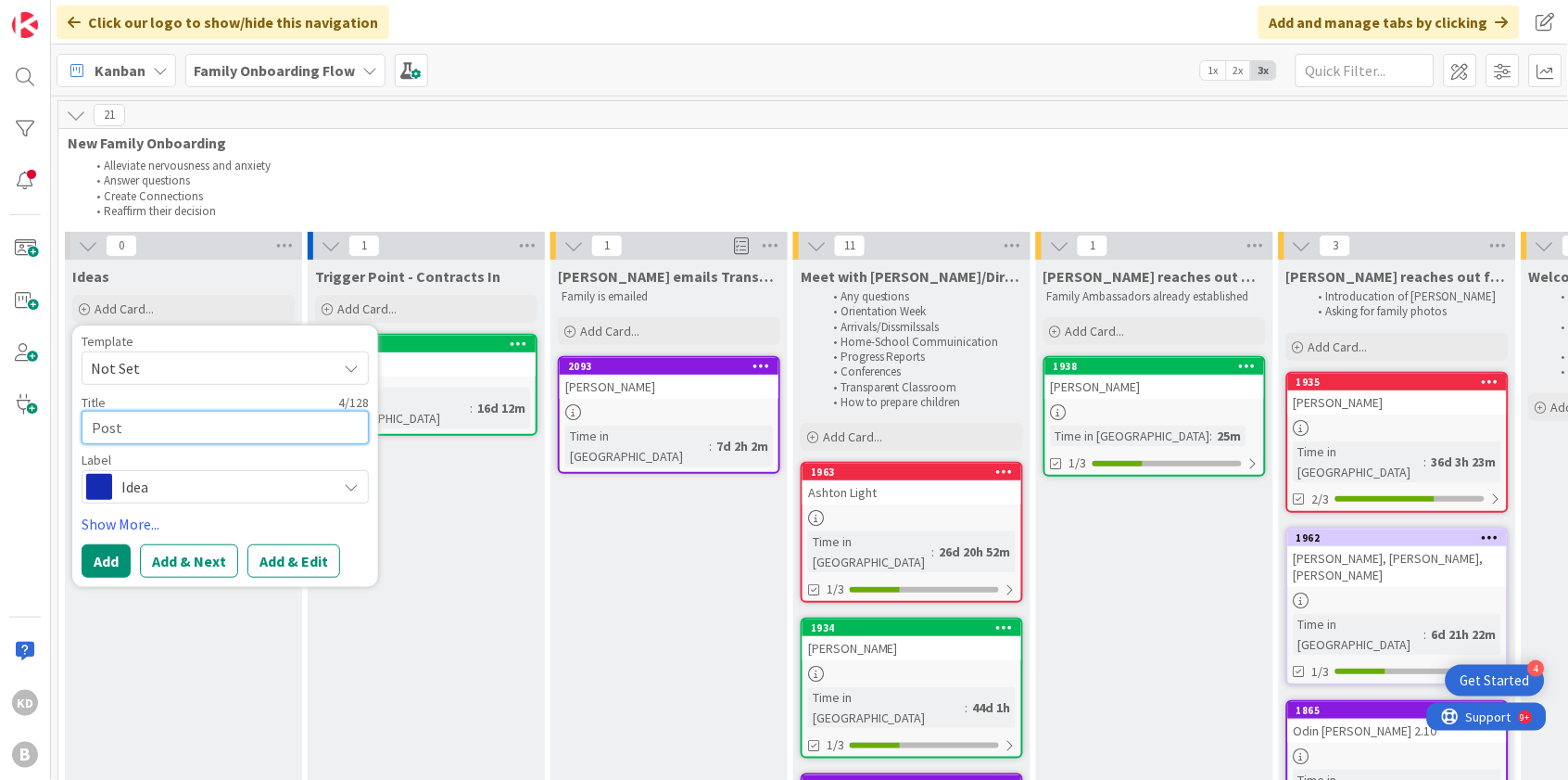
type textarea "Postc"
type textarea "x"
type textarea "Postca"
type textarea "x"
type textarea "Postcar"
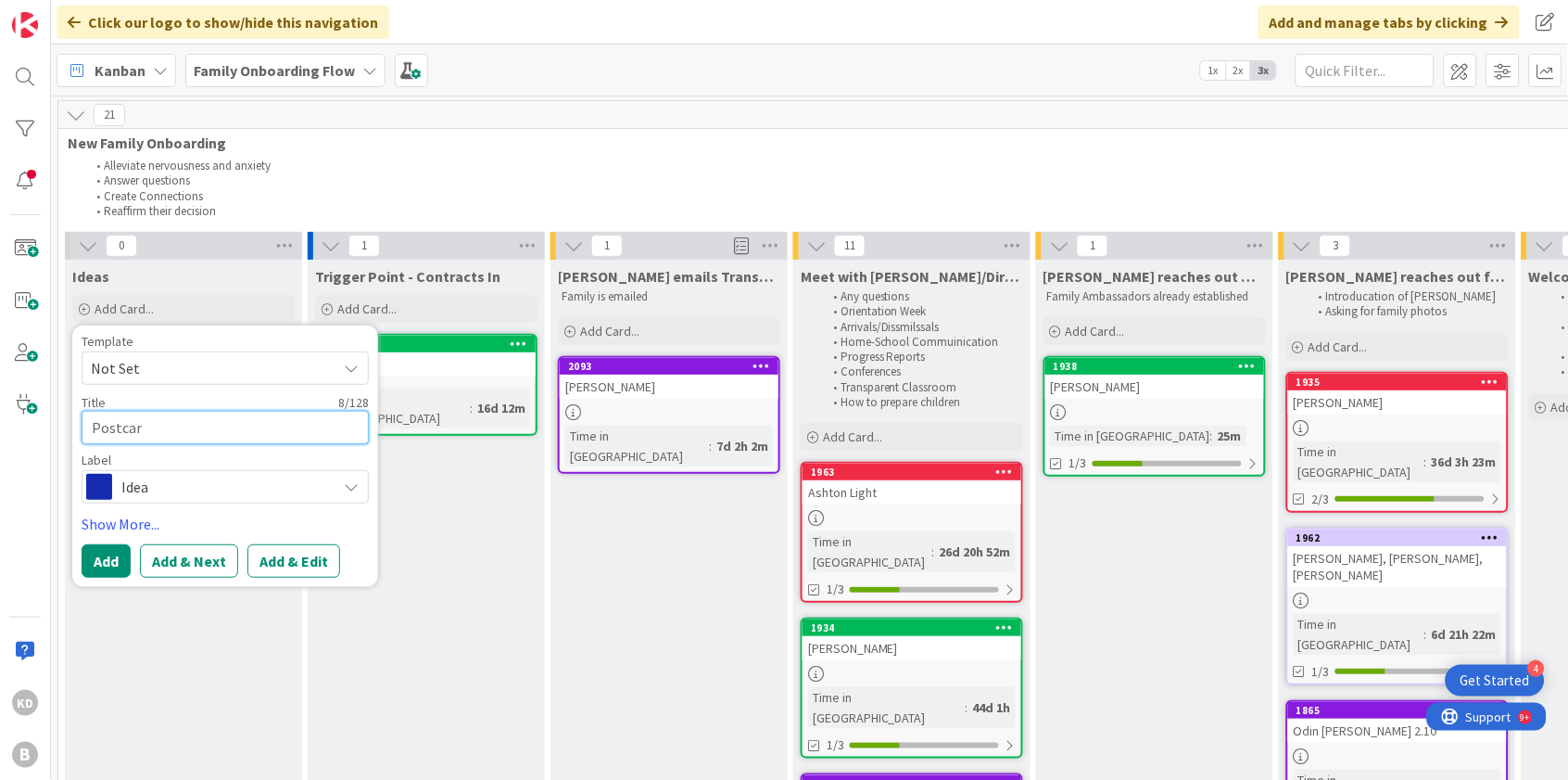
type textarea "x"
type textarea "Postcard"
type textarea "x"
type textarea "Postcard"
type textarea "x"
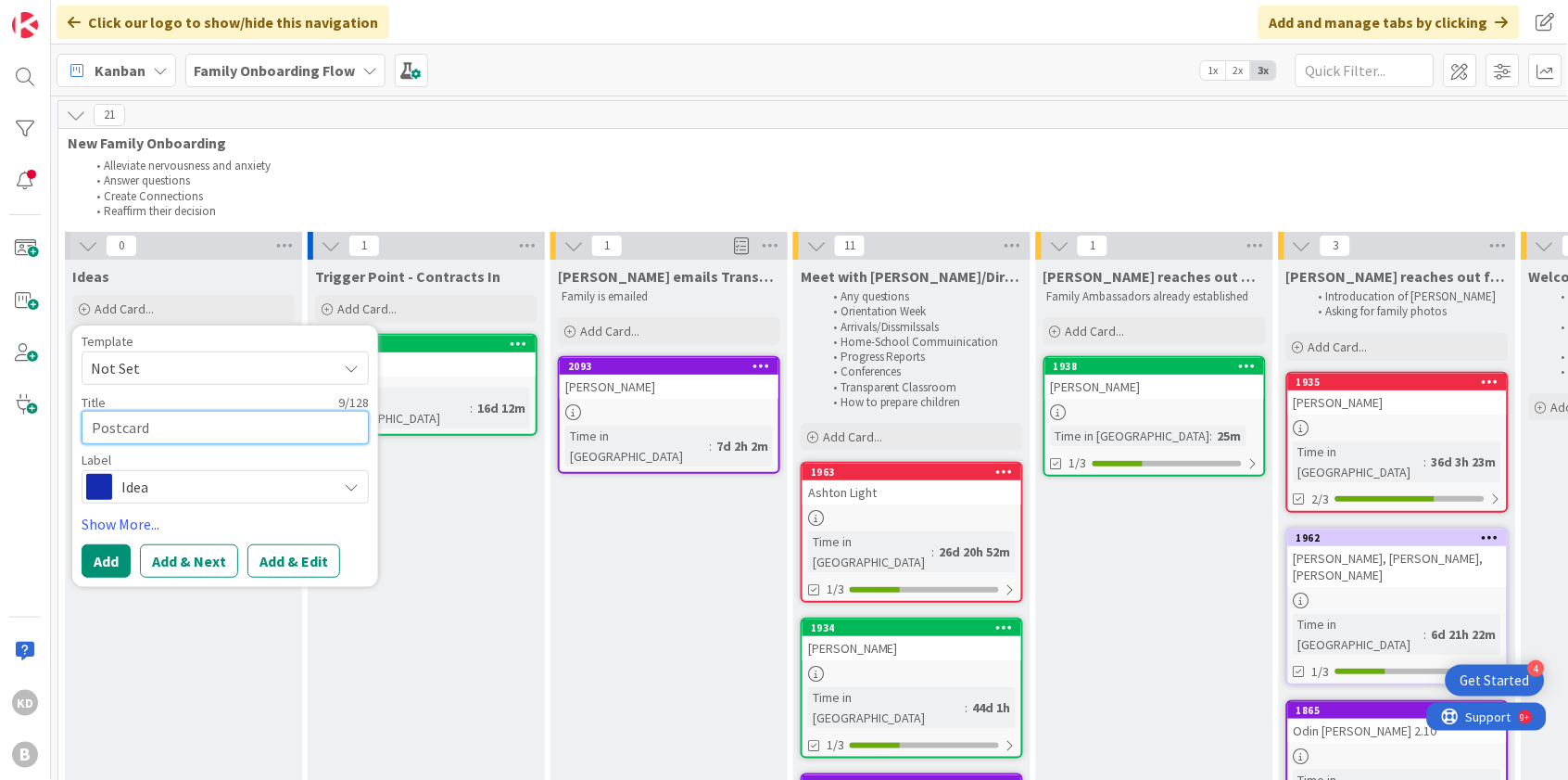
type textarea "Postcard f"
type textarea "x"
type textarea "Postcard fo"
type textarea "x"
type textarea "Postcard for"
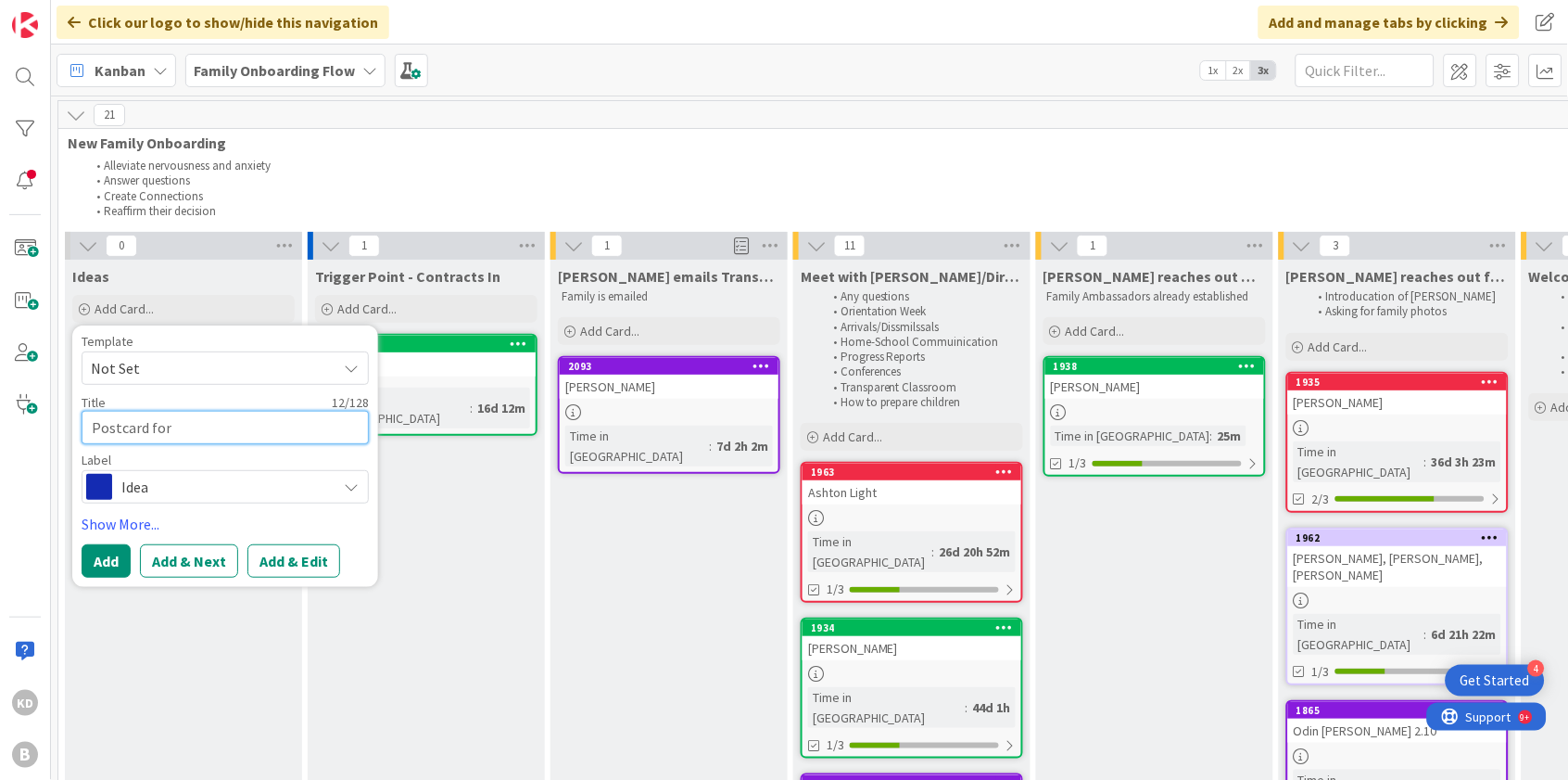
type textarea "x"
type textarea "Postcard form"
type textarea "x"
type textarea "Postcard for"
type textarea "x"
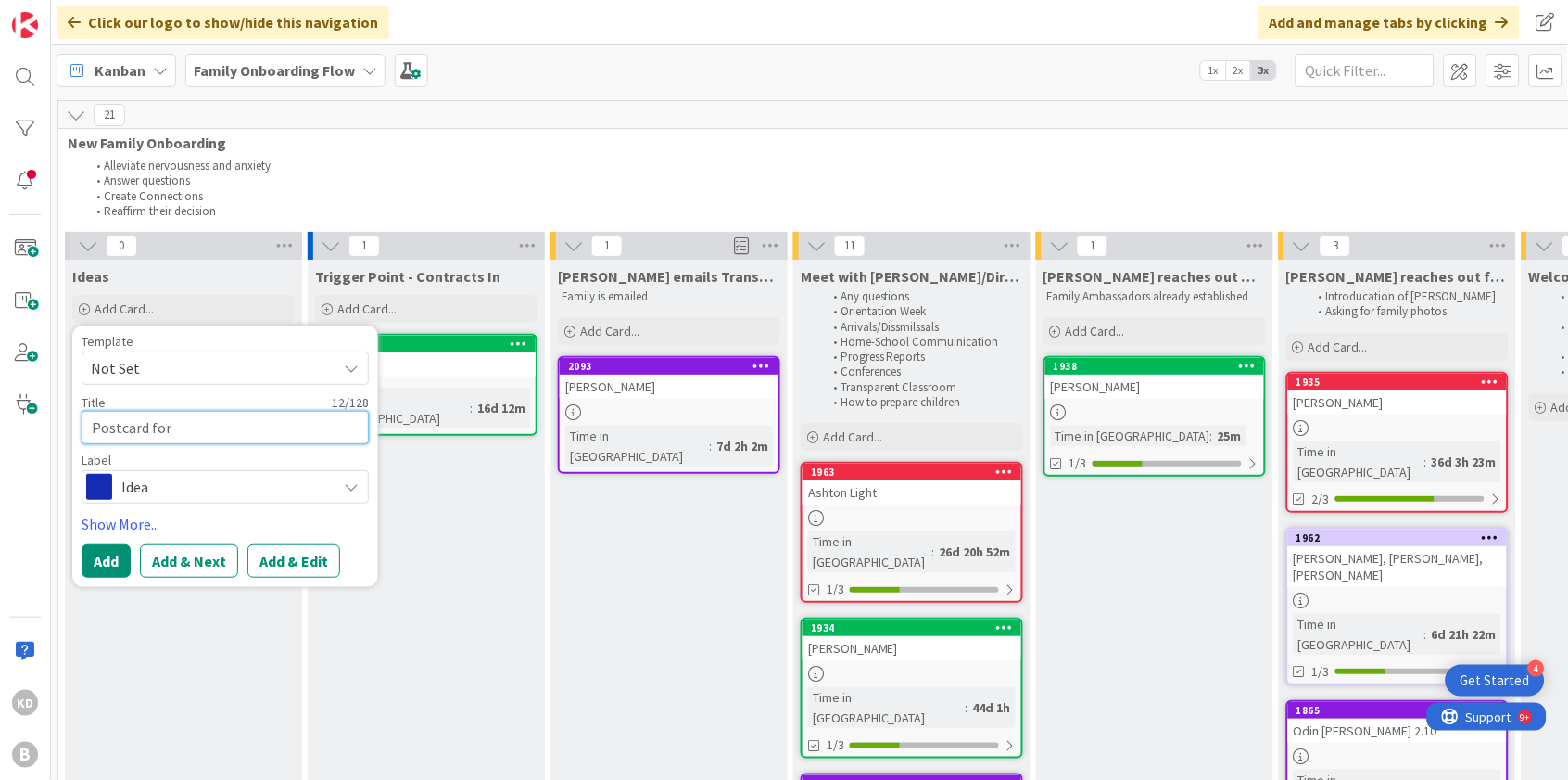
type textarea "Postcard fo"
type textarea "x"
type textarea "Postcard f"
type textarea "x"
type textarea "Postcard fr"
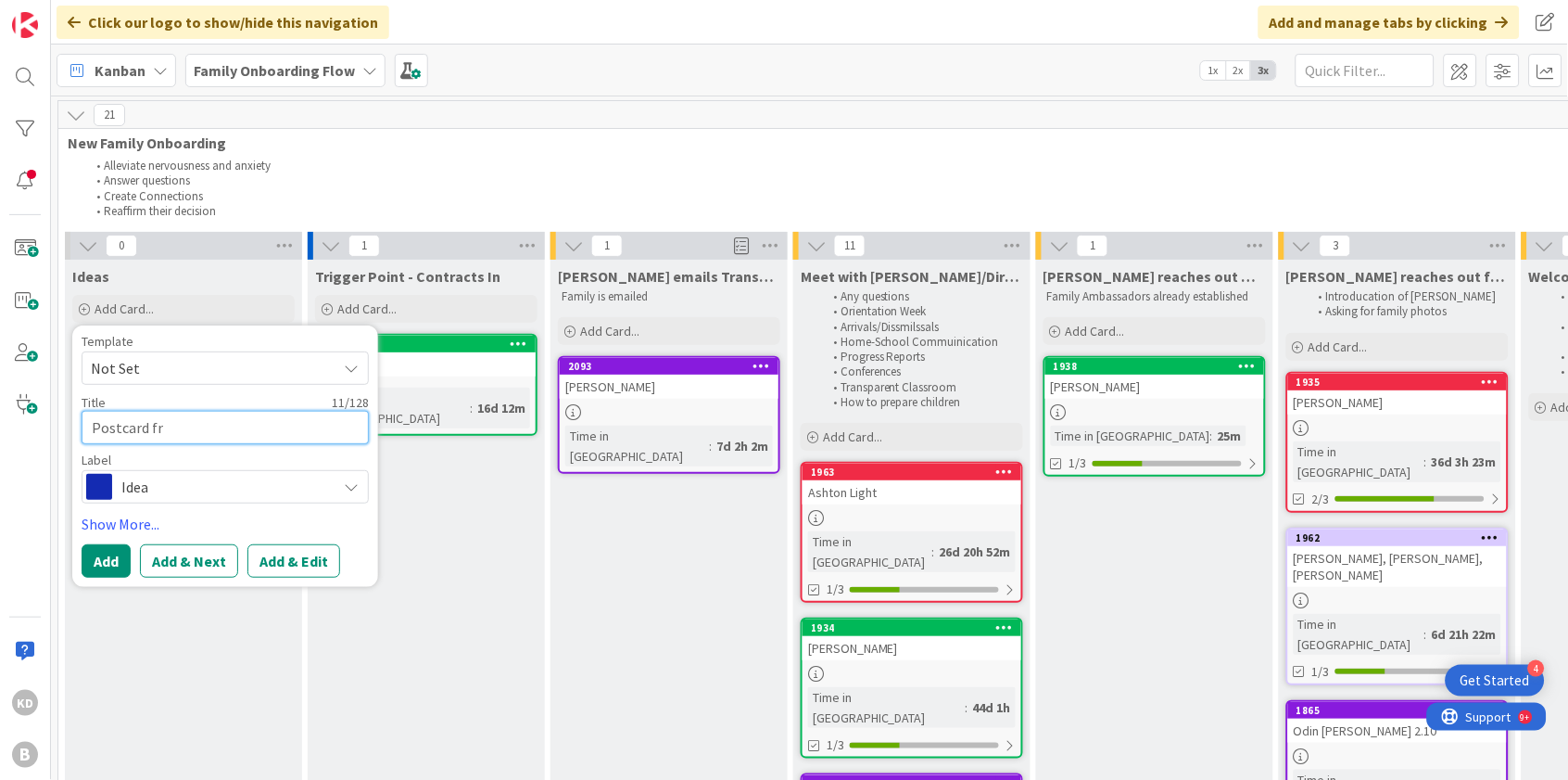
type textarea "x"
type textarea "Postcard fro"
type textarea "x"
type textarea "Postcard from"
type textarea "x"
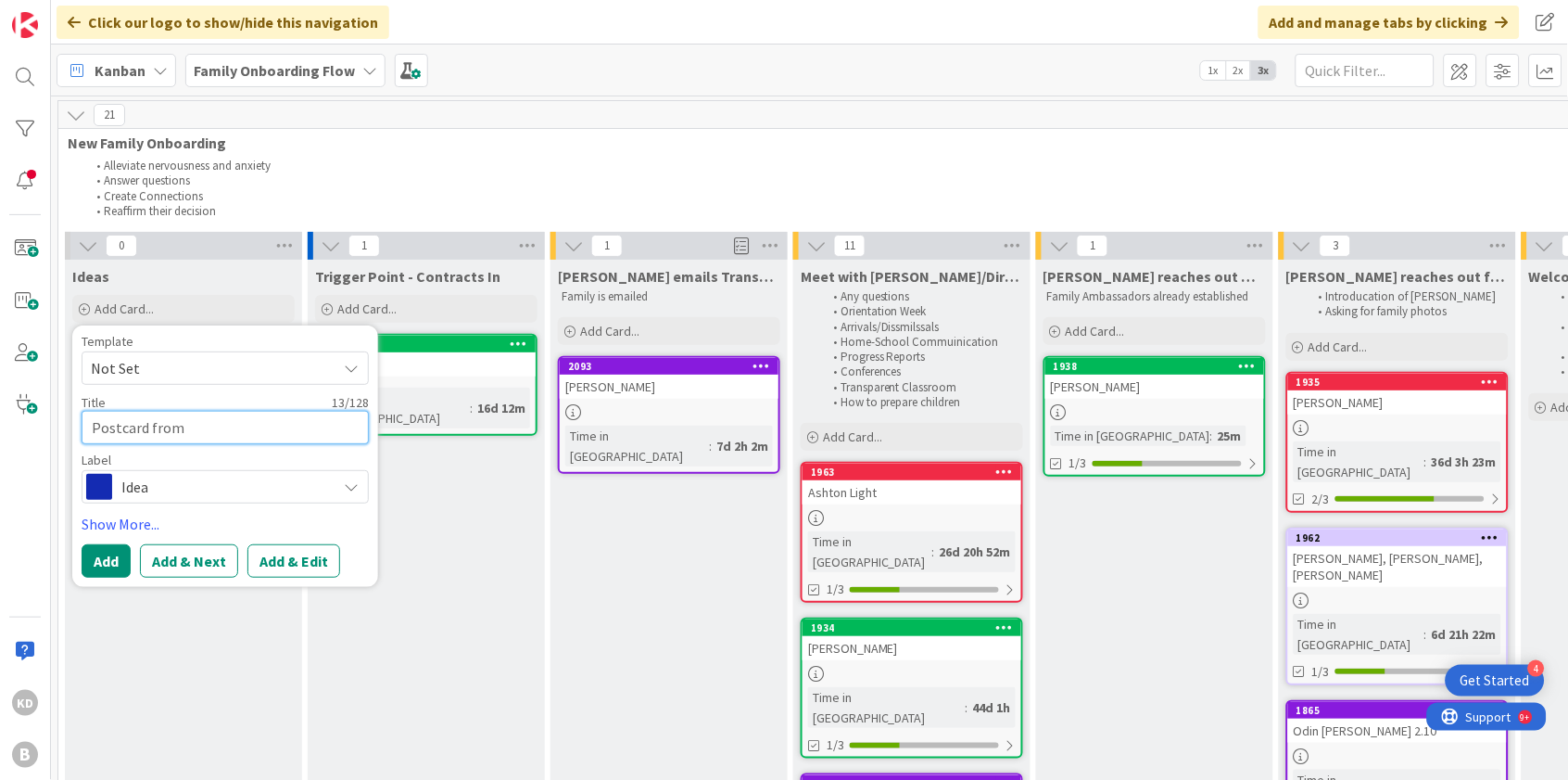
type textarea "Postcard from"
type textarea "x"
type textarea "Postcard from c"
type textarea "x"
type textarea "Postcard from cu"
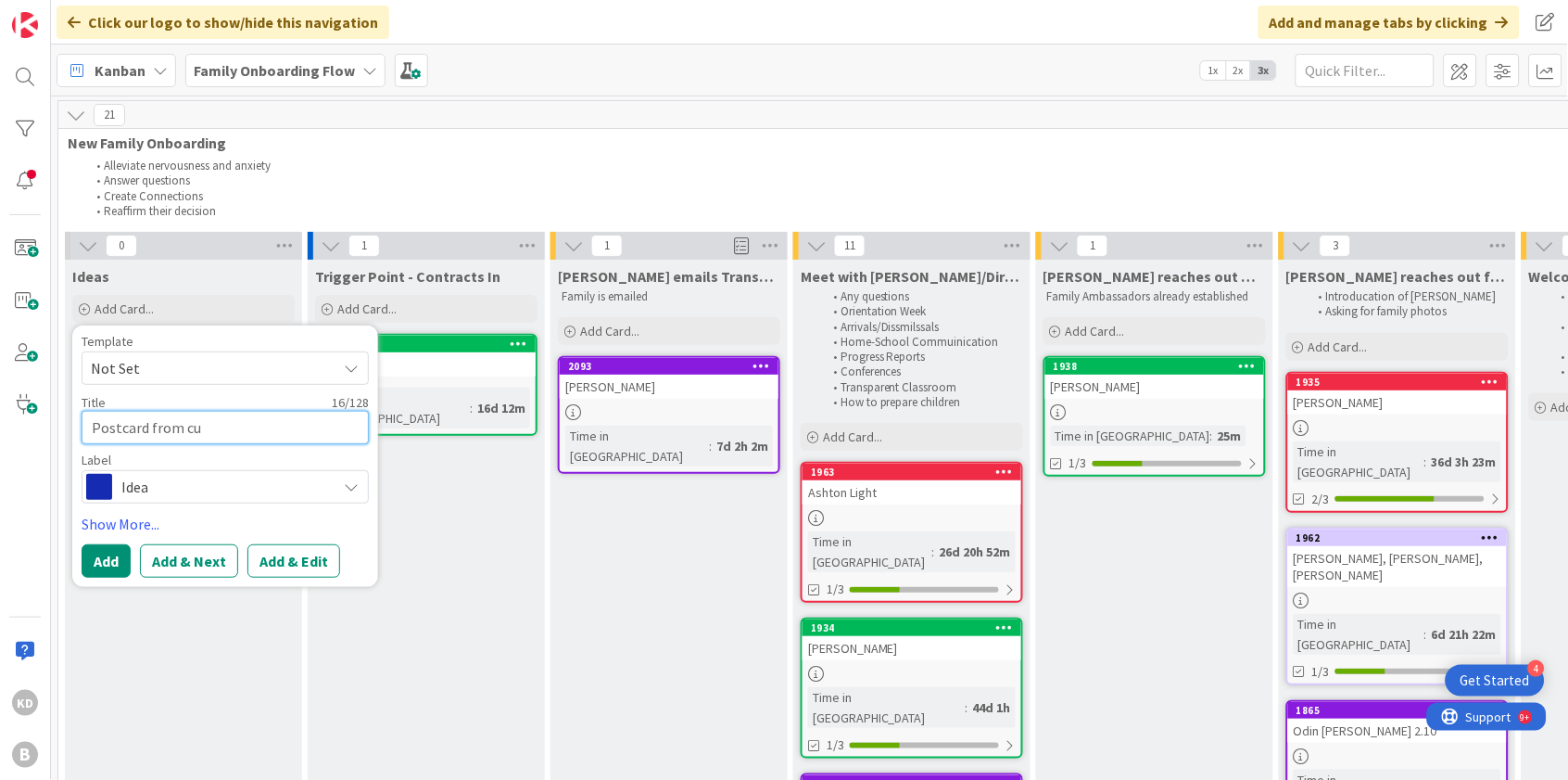
type textarea "x"
type textarea "Postcard from cur"
type textarea "x"
type textarea "Postcard from curr"
type textarea "x"
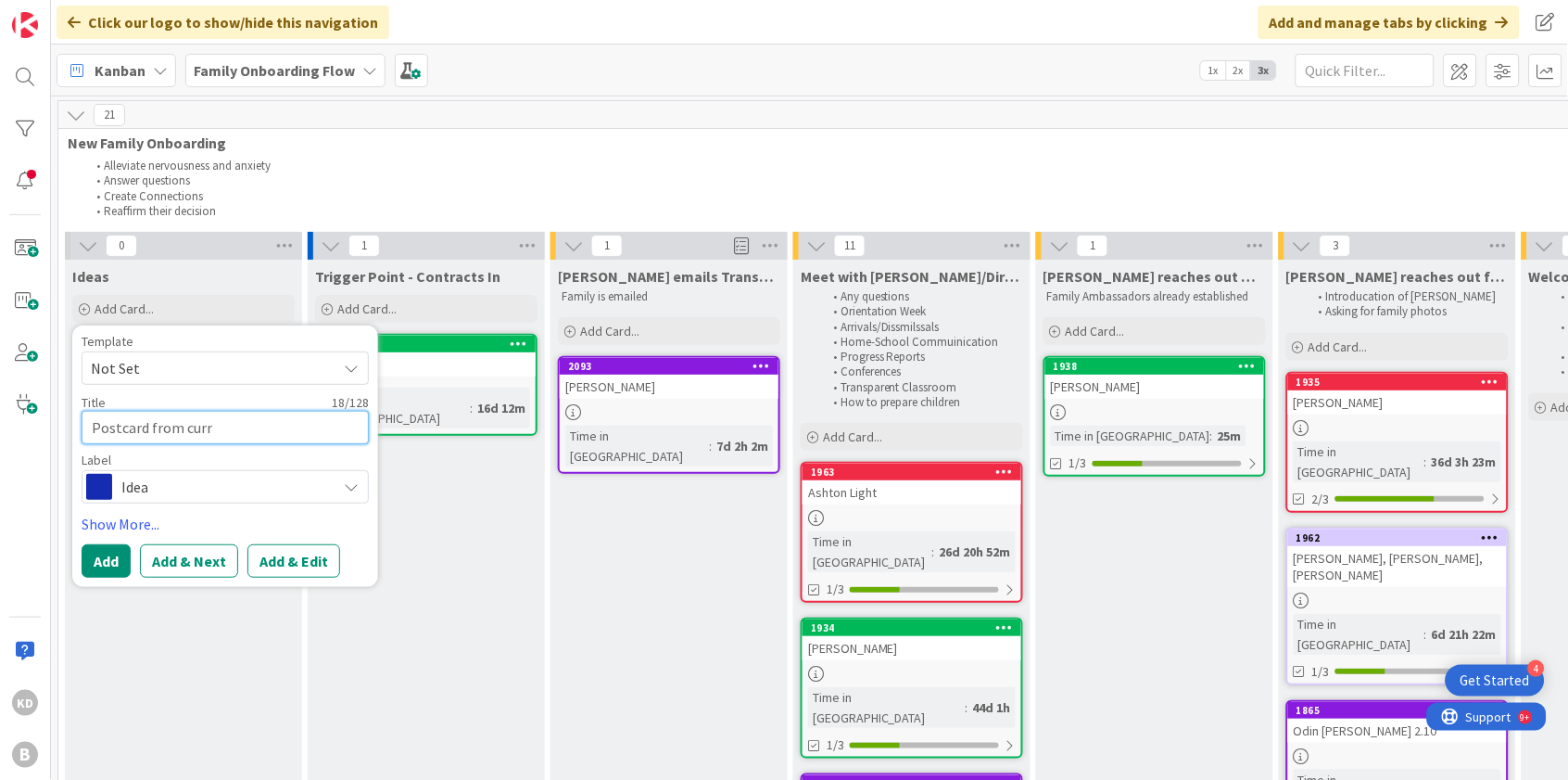
type textarea "Postcard from curre"
type textarea "x"
type textarea "Postcard from curren"
type textarea "x"
type textarea "Postcard from current"
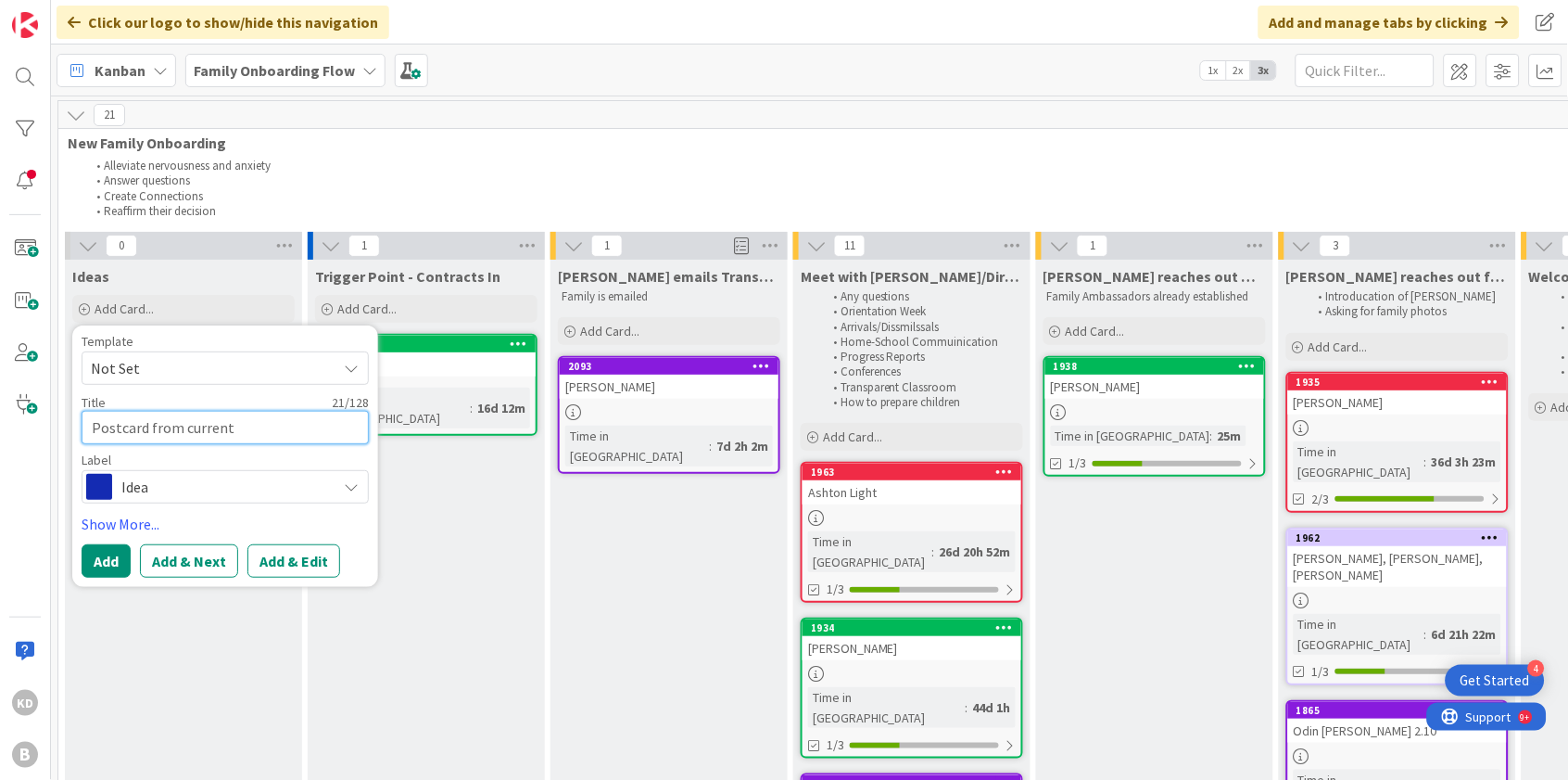
type textarea "x"
type textarea "Postcard from current"
type textarea "x"
type textarea "Postcard from current s"
type textarea "x"
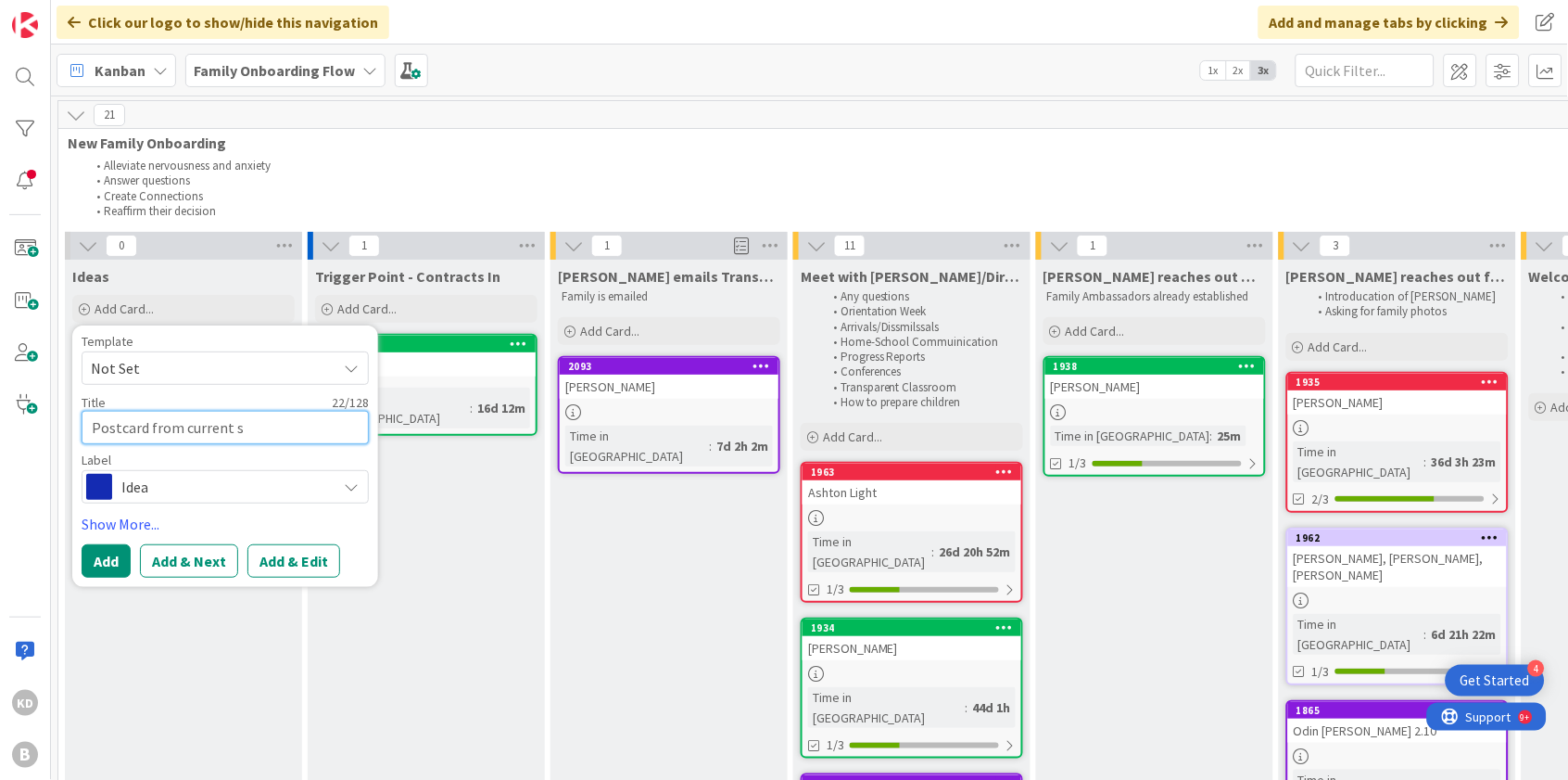
type textarea "Postcard from current st"
type textarea "x"
type textarea "Postcard from current stu"
type textarea "x"
type textarea "Postcard from current stud"
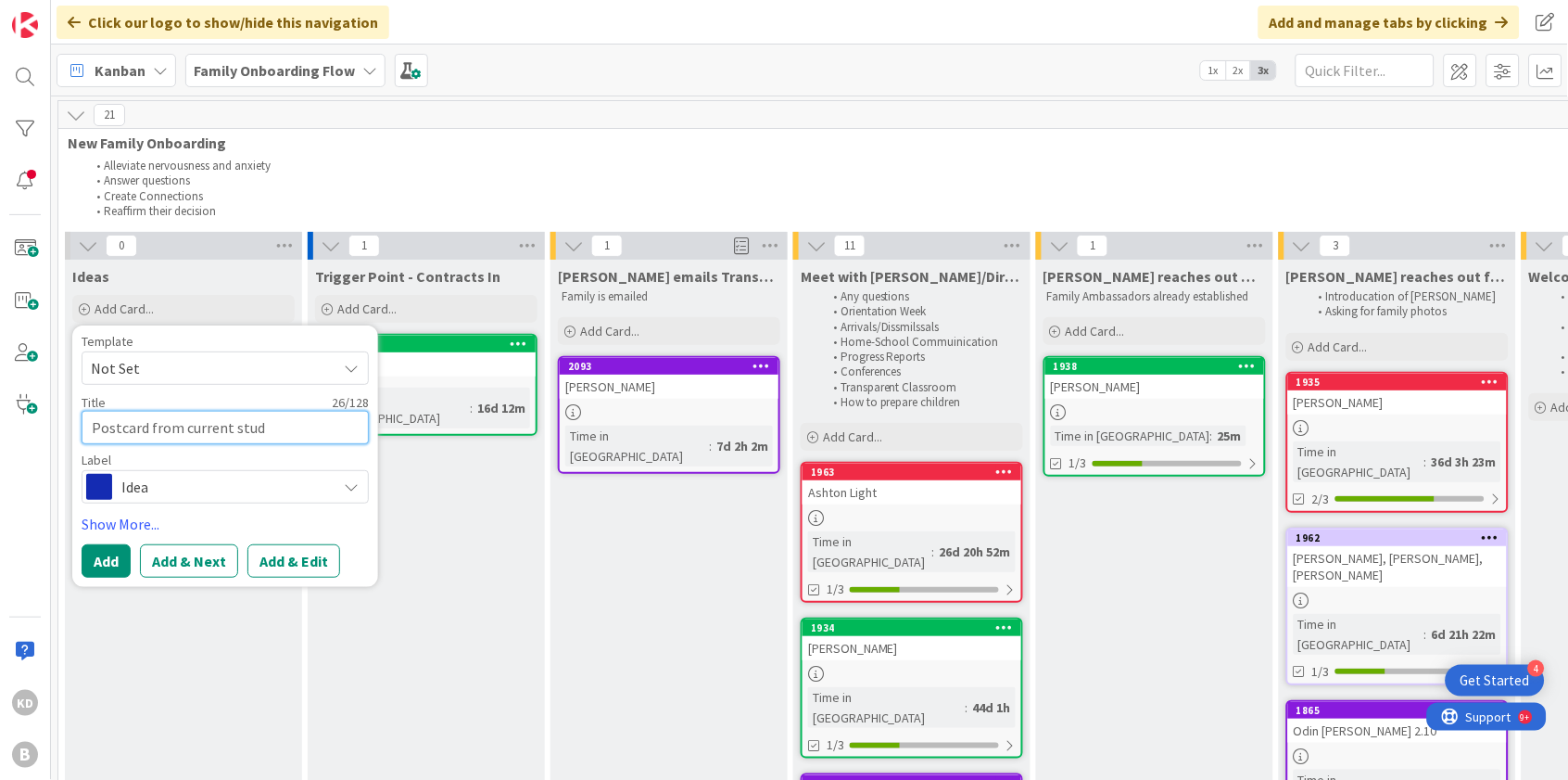
type textarea "x"
type textarea "Postcard from current stude"
type textarea "x"
type textarea "Postcard from current studen"
type textarea "x"
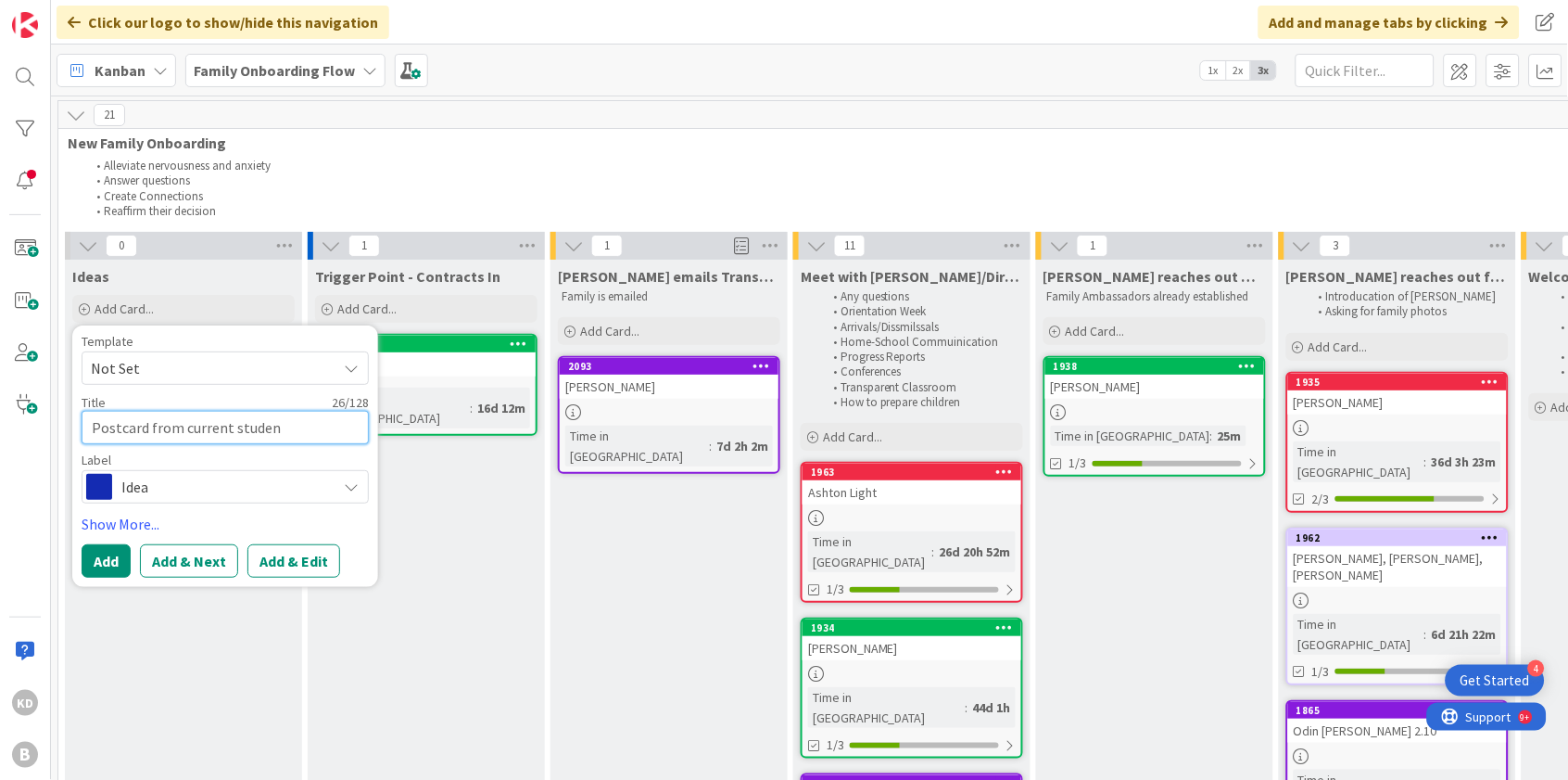
type textarea "Postcard from current student"
click at [94, 422] on textarea "Postcard from current student" at bounding box center [225, 427] width 288 height 34
type textarea "x"
type textarea "WPostcard from current student"
type textarea "x"
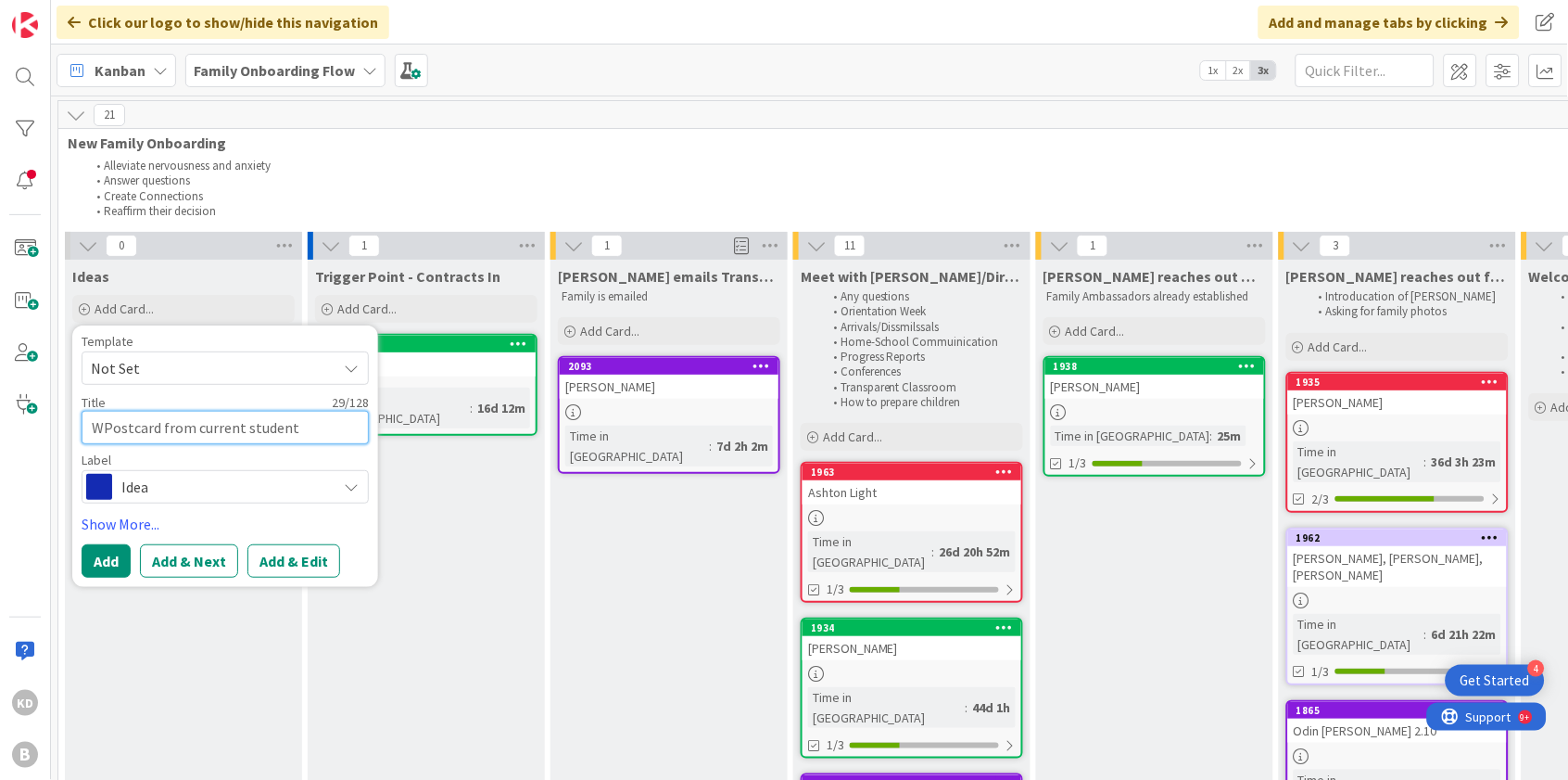
type textarea "WePostcard from current student"
type textarea "x"
type textarea "WelPostcard from current student"
type textarea "x"
type textarea "WelcPostcard from current student"
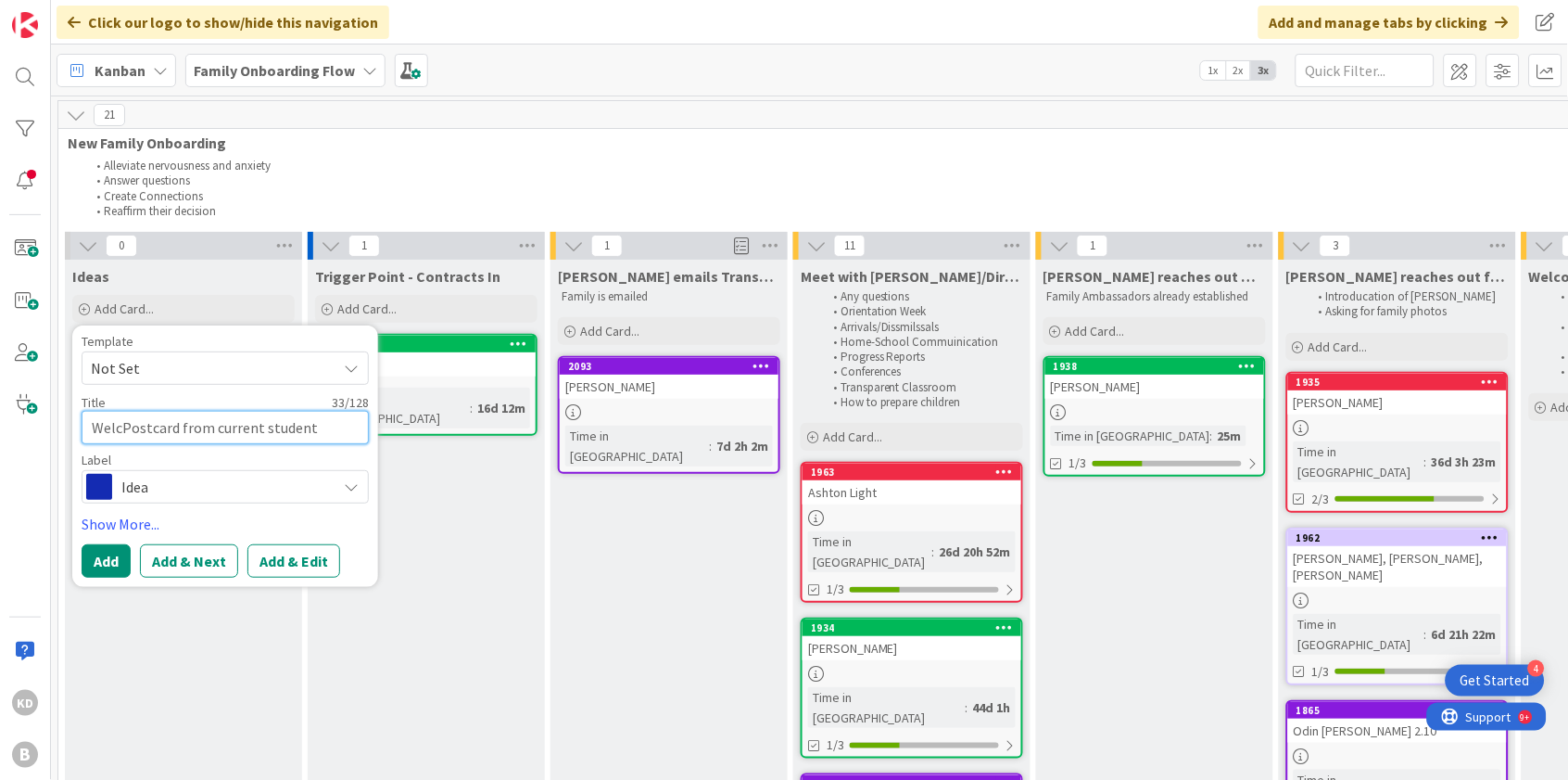
type textarea "x"
type textarea "WelcoPostcard from current student"
type textarea "x"
type textarea "WelcomPostcard from current student"
type textarea "x"
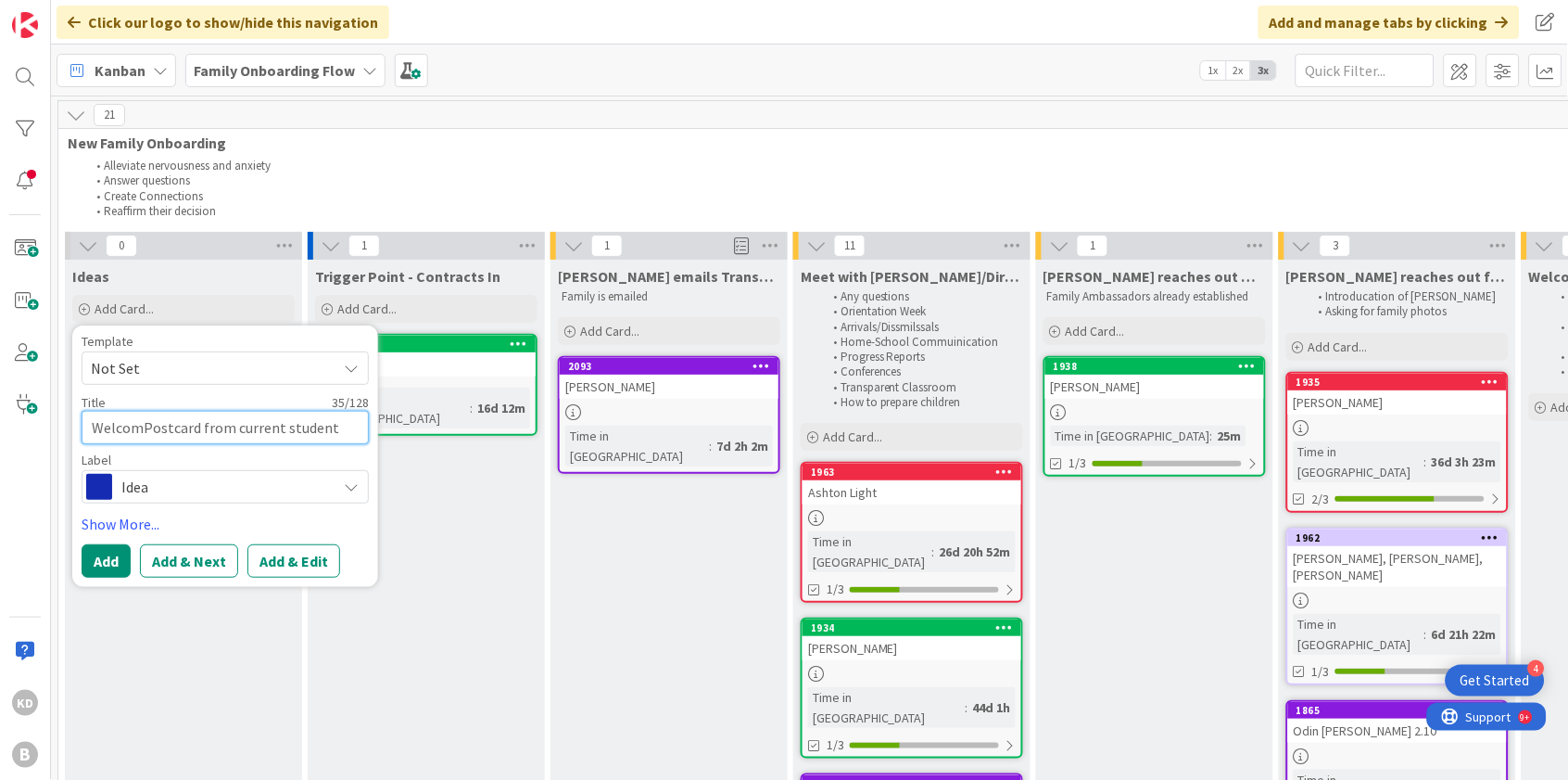
type textarea "WelcomePostcard from current student"
type textarea "x"
type textarea "Welcome Postcard from current student"
click at [150, 422] on textarea "Welcome Postcard from current student" at bounding box center [225, 427] width 288 height 34
type textarea "x"
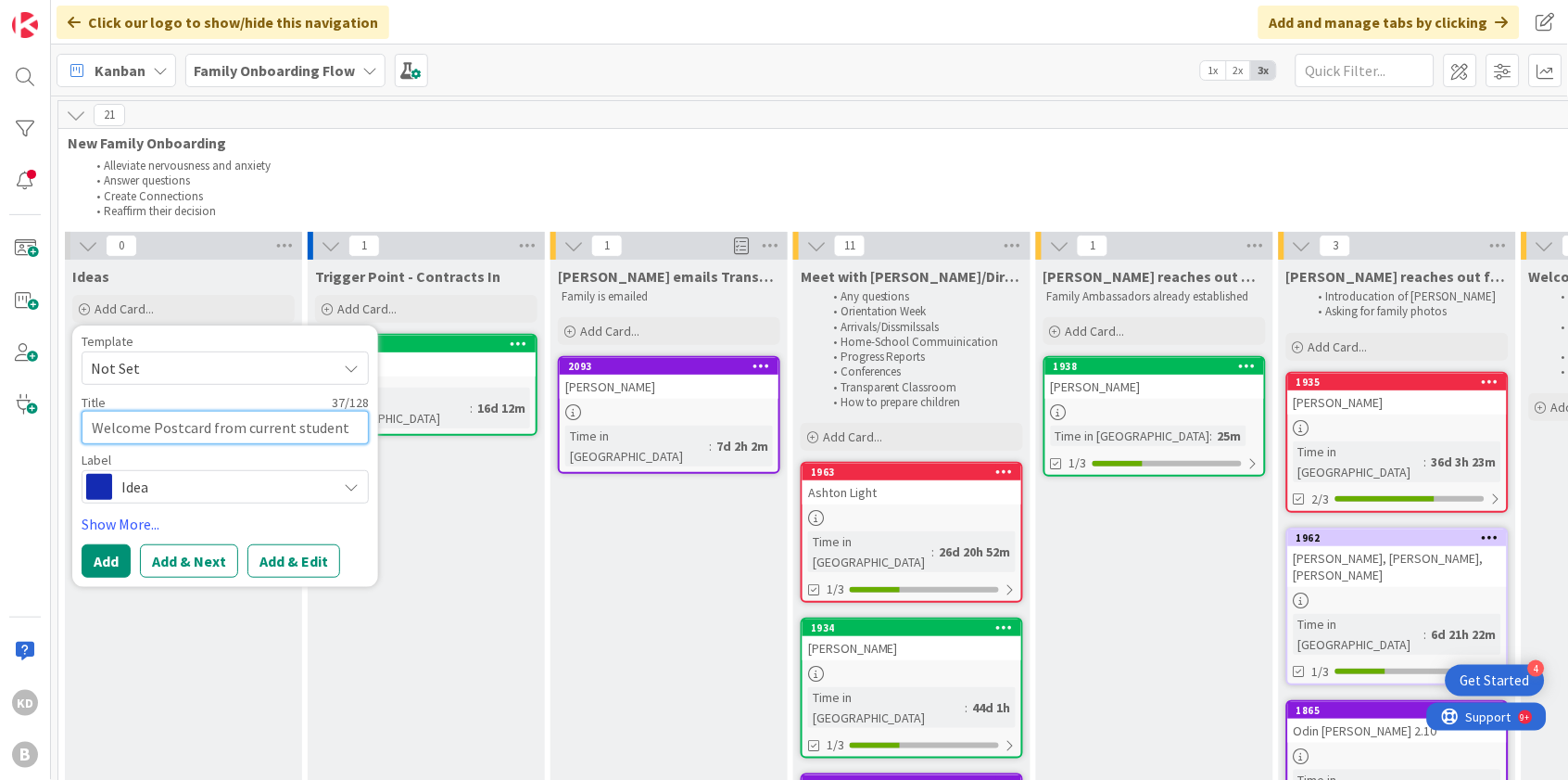
type textarea "Welcomepostcard from current student"
click at [150, 424] on textarea "Welcomepostcard from current student" at bounding box center [225, 427] width 288 height 34
type textarea "x"
type textarea "Welcome postcard from current student"
click at [112, 560] on button "Add" at bounding box center [105, 560] width 49 height 34
